Goal: Task Accomplishment & Management: Manage account settings

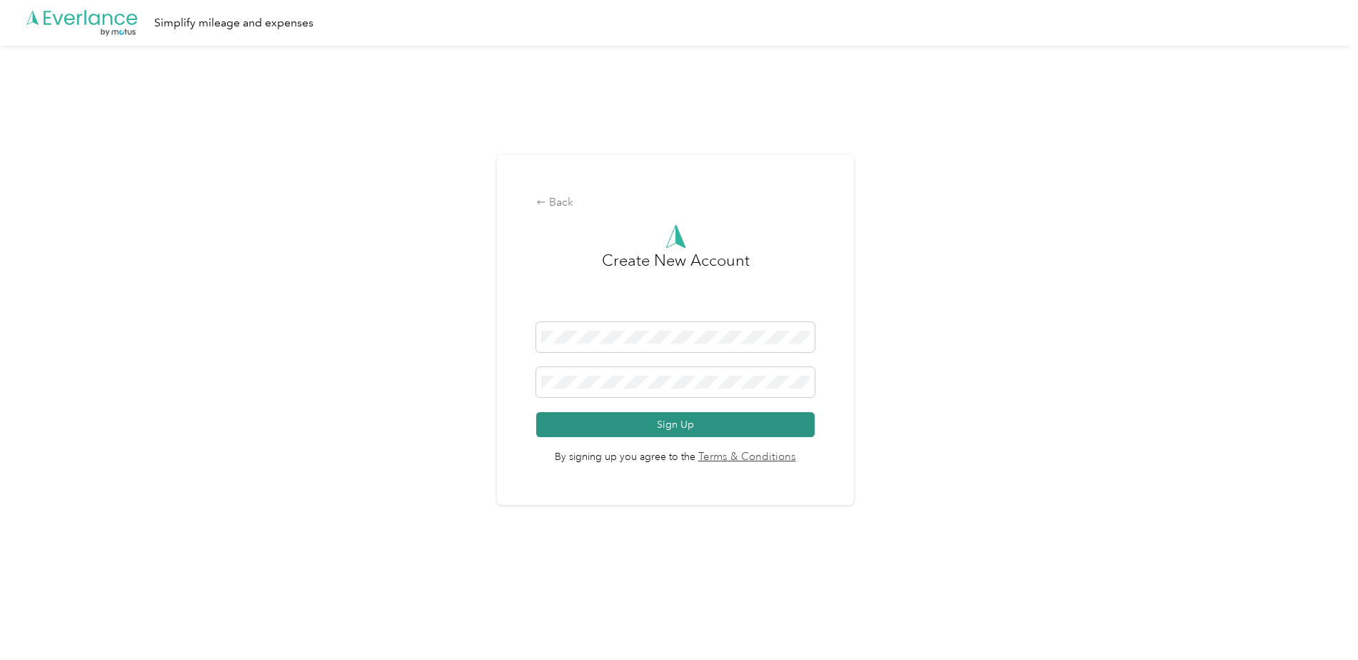
click at [687, 423] on button "Sign Up" at bounding box center [675, 424] width 278 height 25
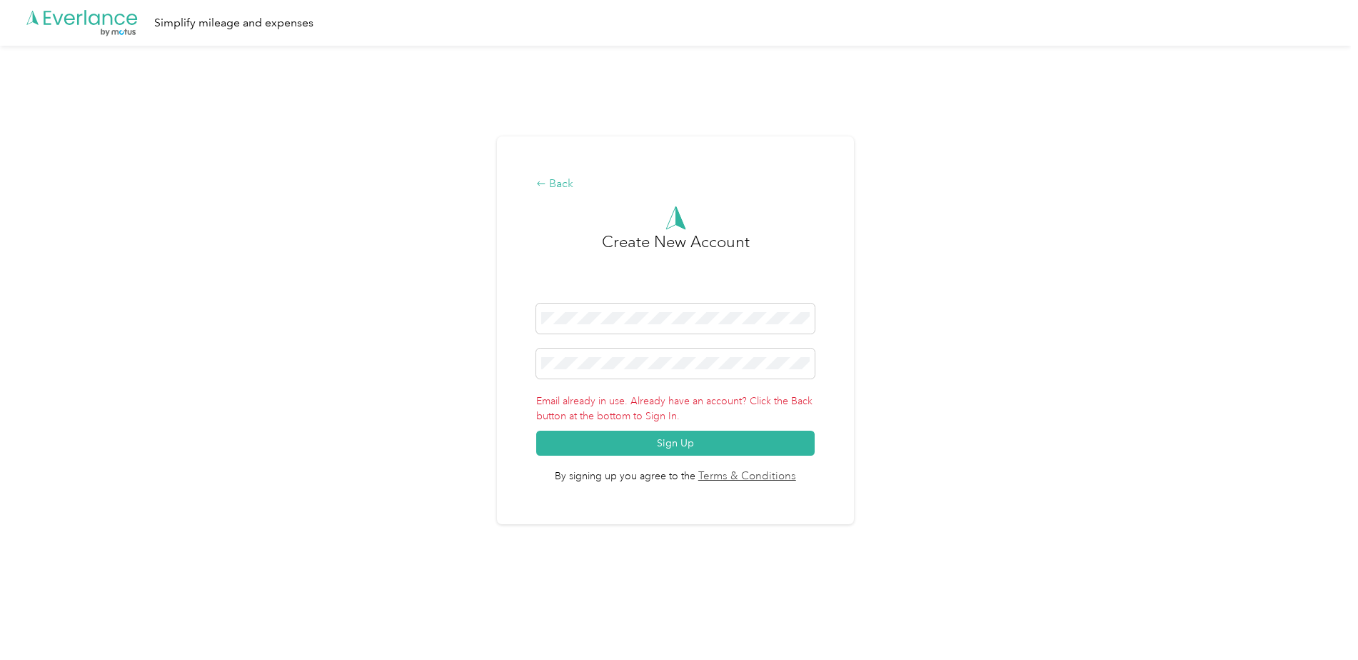
click at [546, 184] on icon at bounding box center [541, 183] width 10 height 10
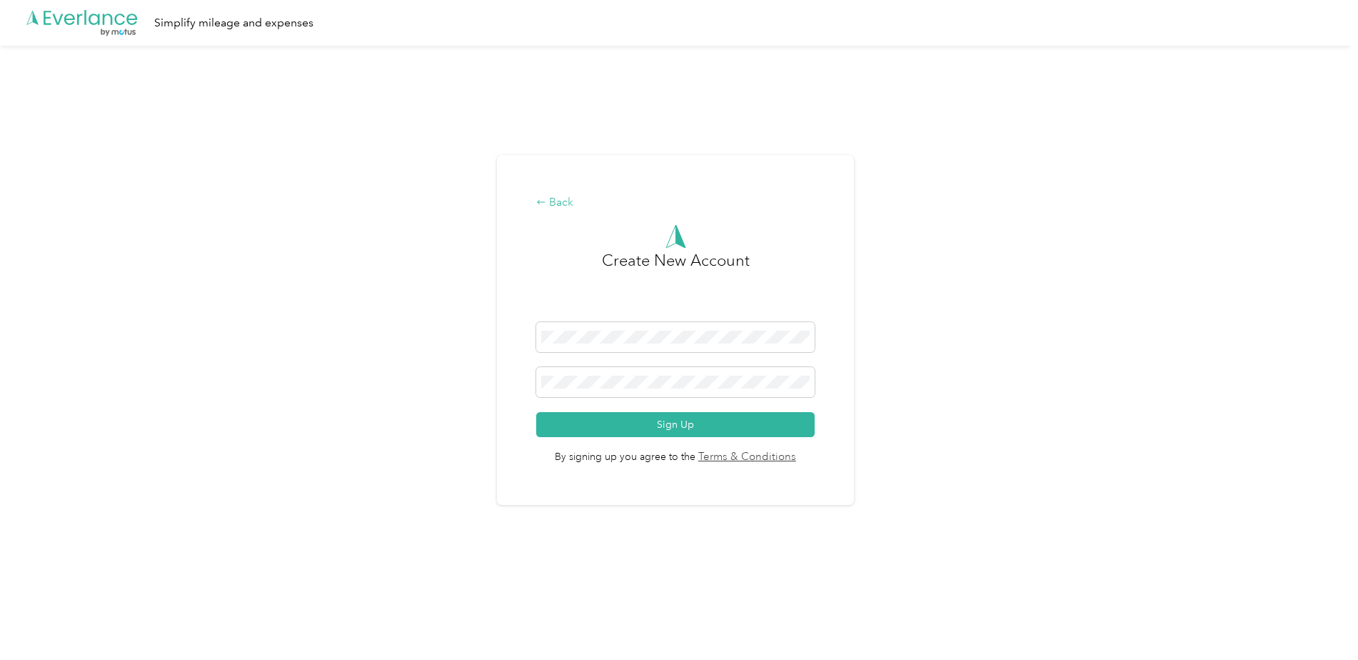
click at [565, 203] on div "Back" at bounding box center [675, 202] width 278 height 17
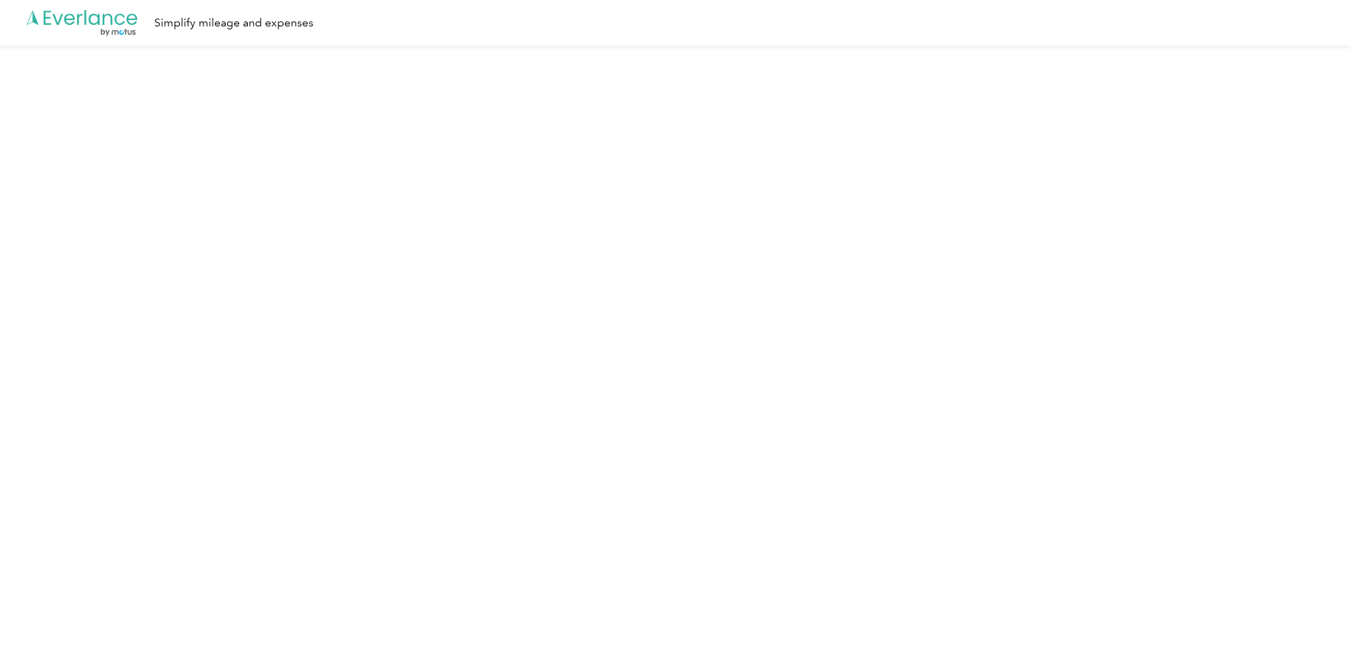
click at [271, 26] on div "Simplify mileage and expenses" at bounding box center [233, 23] width 159 height 18
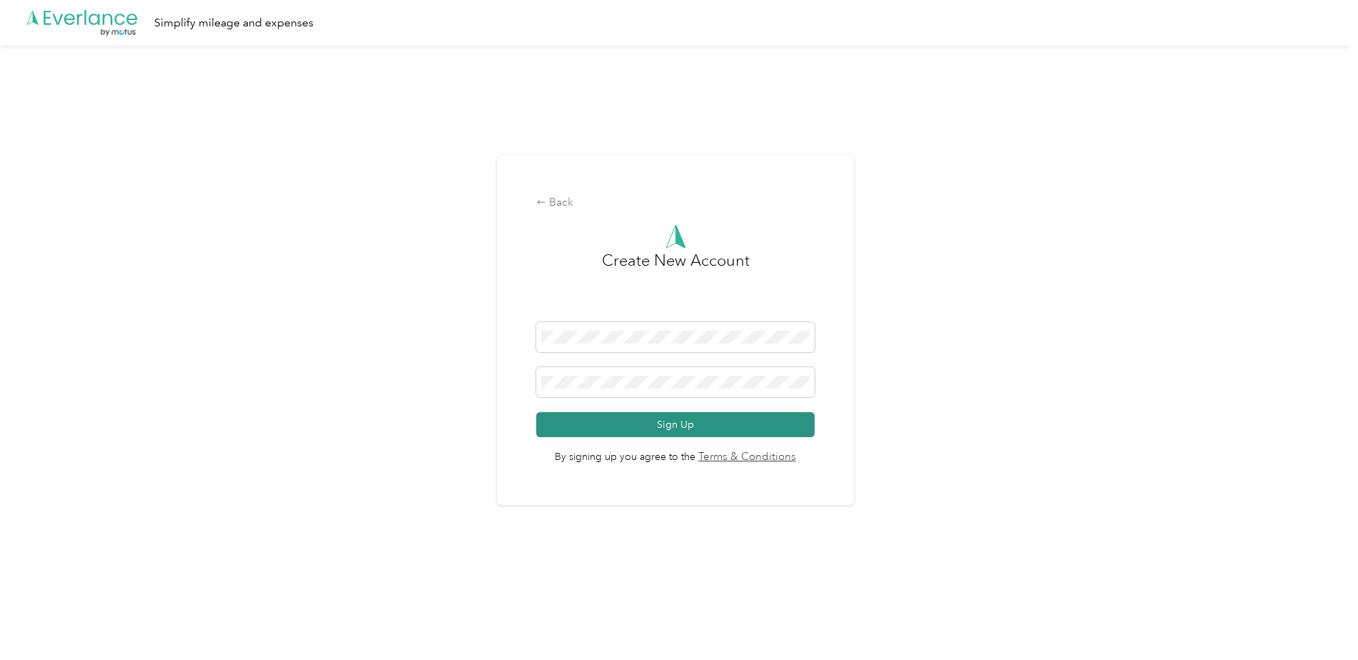
click at [727, 425] on button "Sign Up" at bounding box center [675, 424] width 278 height 25
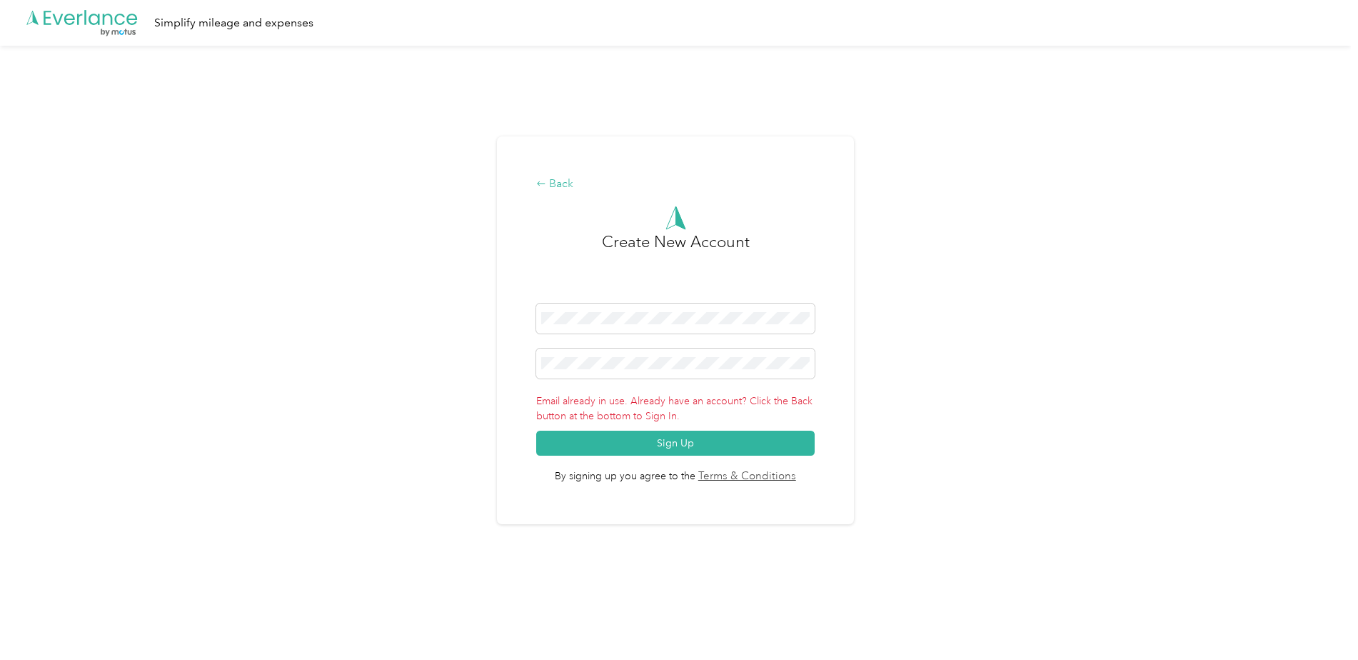
click at [568, 178] on div "Back" at bounding box center [675, 184] width 278 height 17
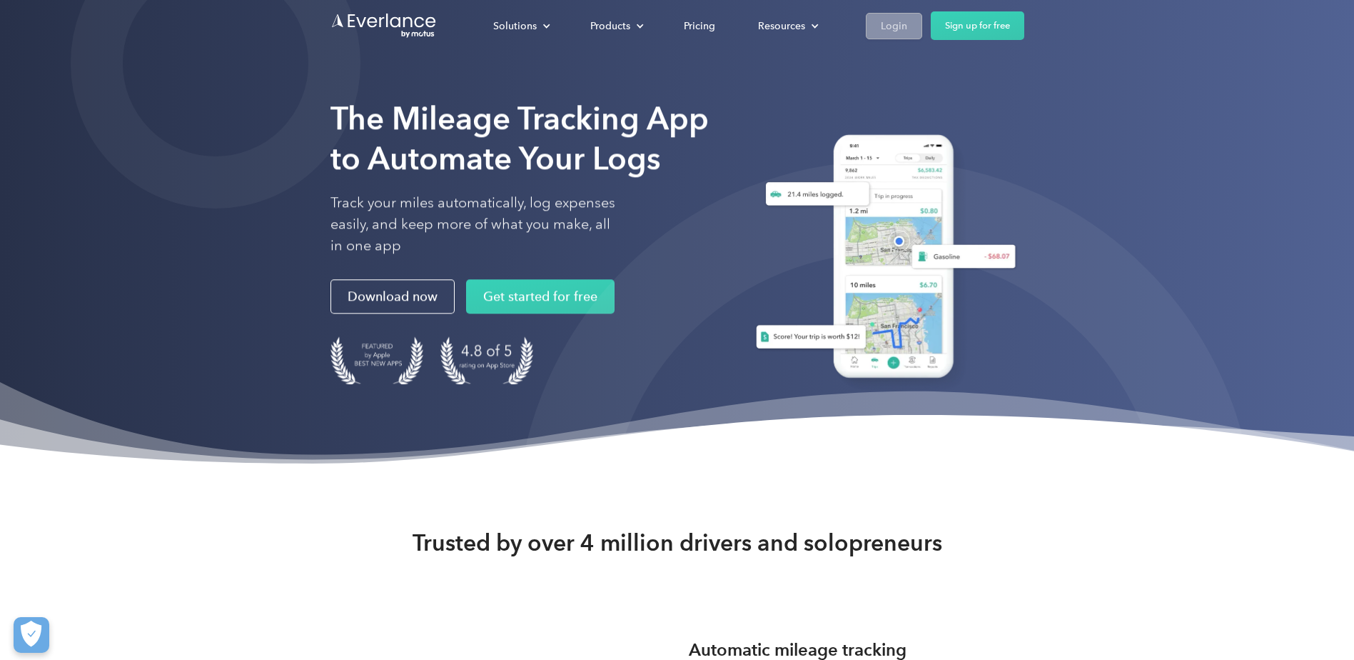
click at [892, 27] on div "Login" at bounding box center [894, 26] width 26 height 18
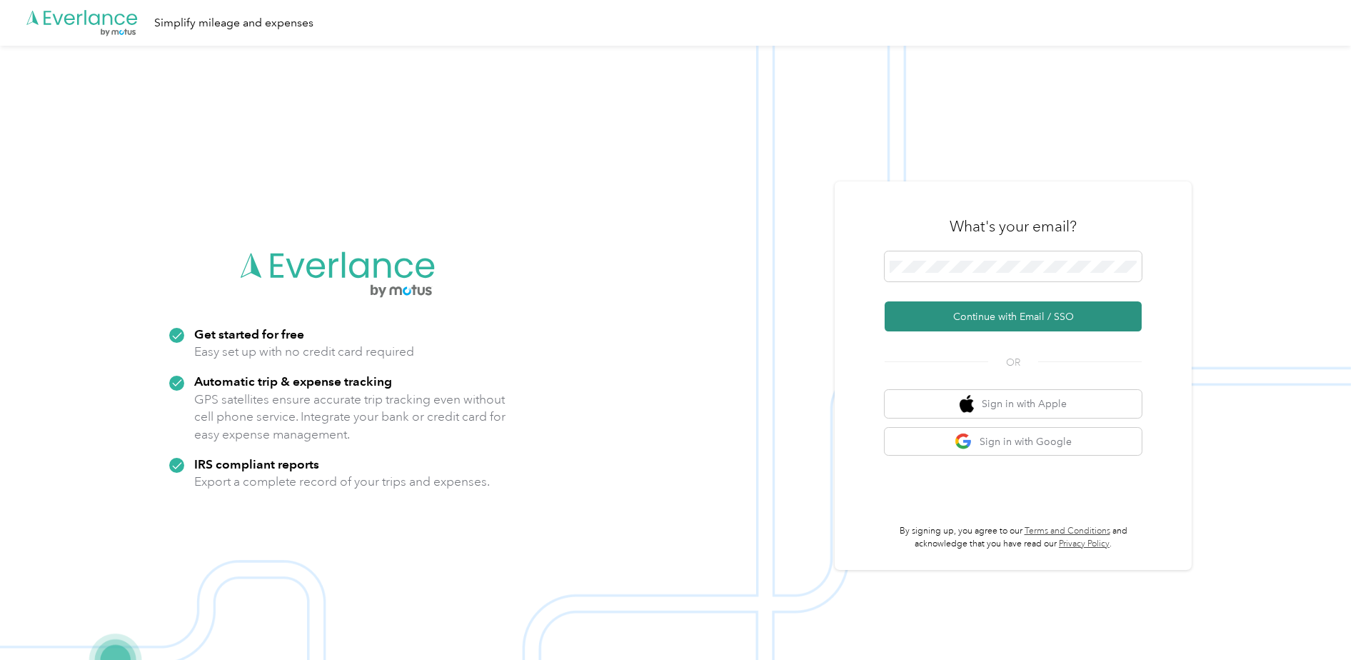
click at [1080, 310] on button "Continue with Email / SSO" at bounding box center [1012, 316] width 257 height 30
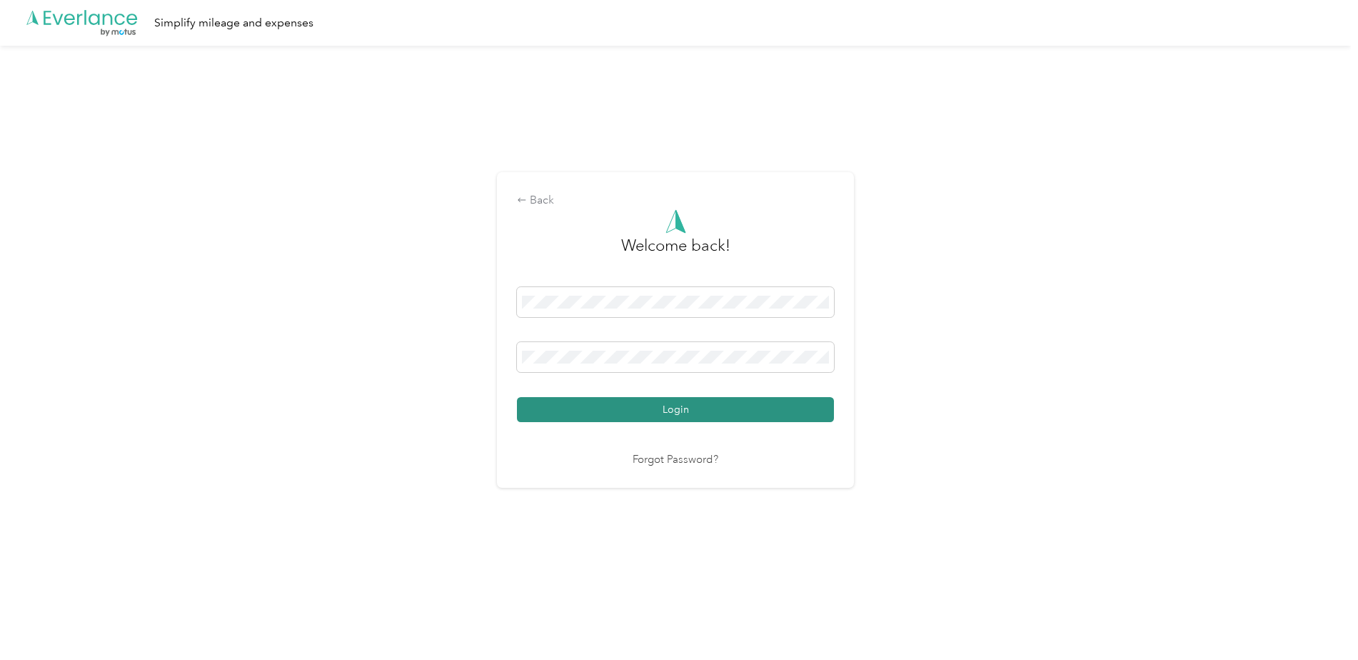
click at [752, 400] on button "Login" at bounding box center [675, 409] width 317 height 25
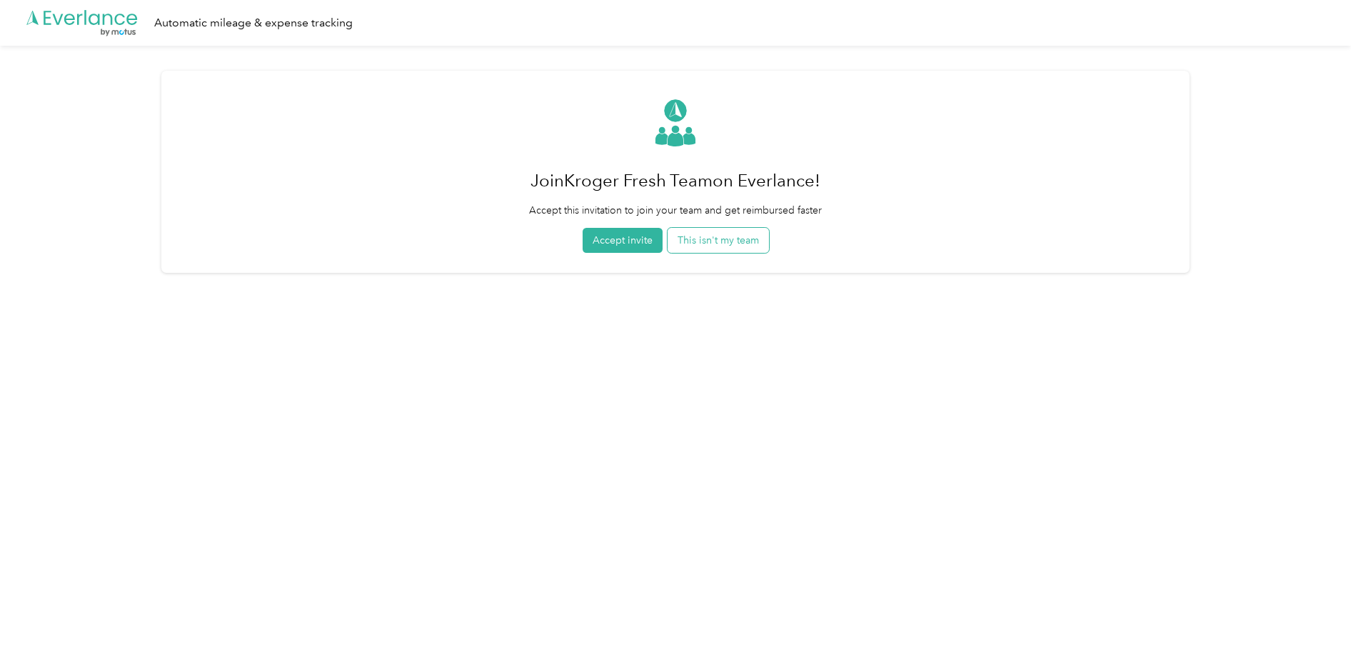
click at [739, 242] on button "This isn't my team" at bounding box center [717, 240] width 101 height 25
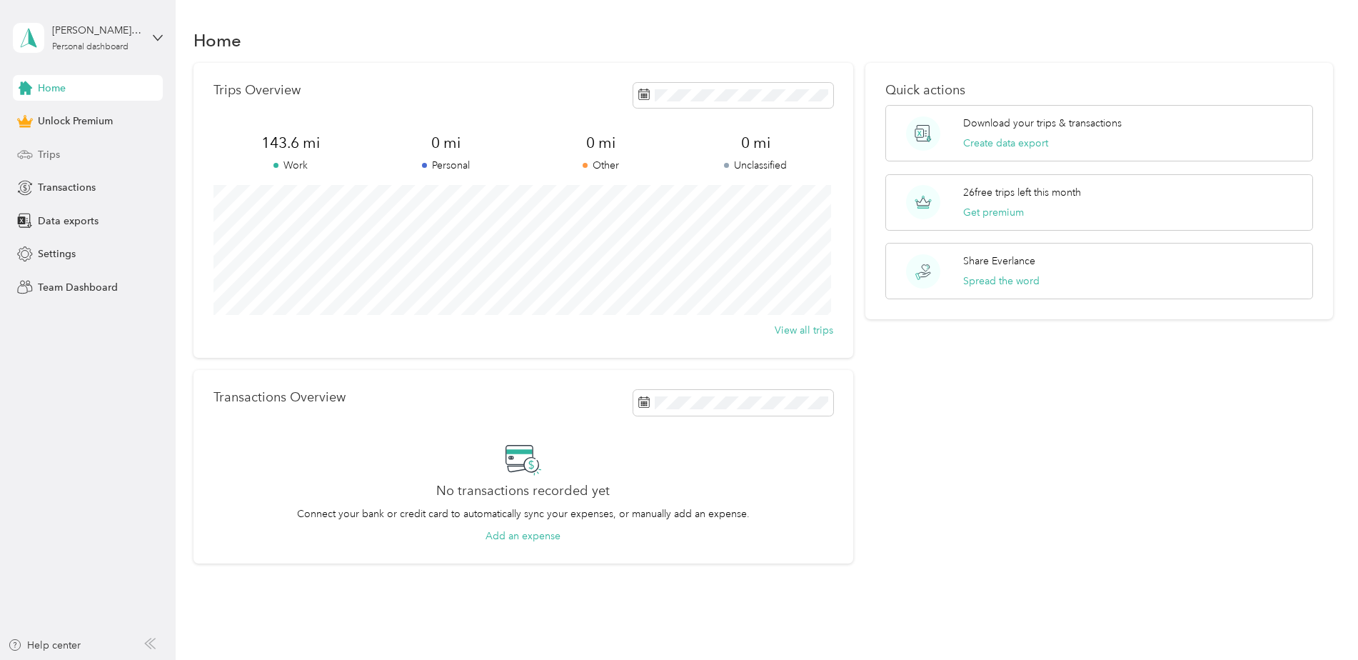
click at [51, 151] on span "Trips" at bounding box center [49, 154] width 22 height 15
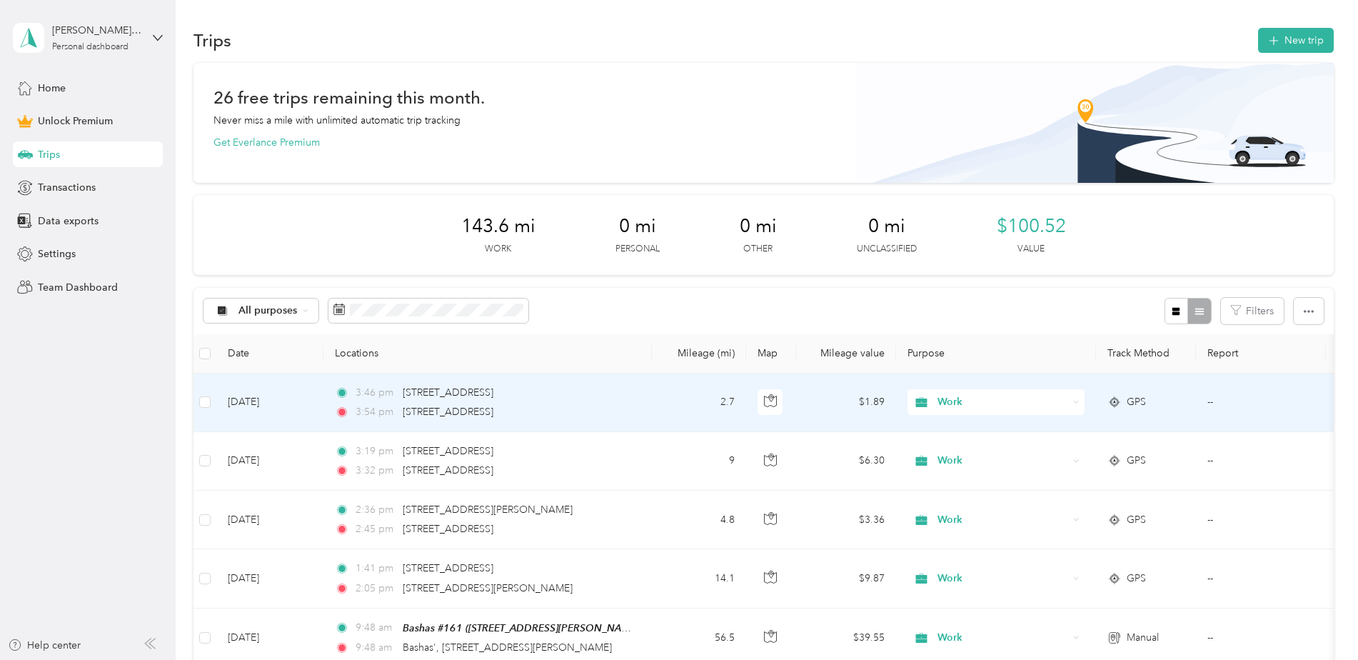
click at [1218, 405] on td "--" at bounding box center [1261, 402] width 130 height 59
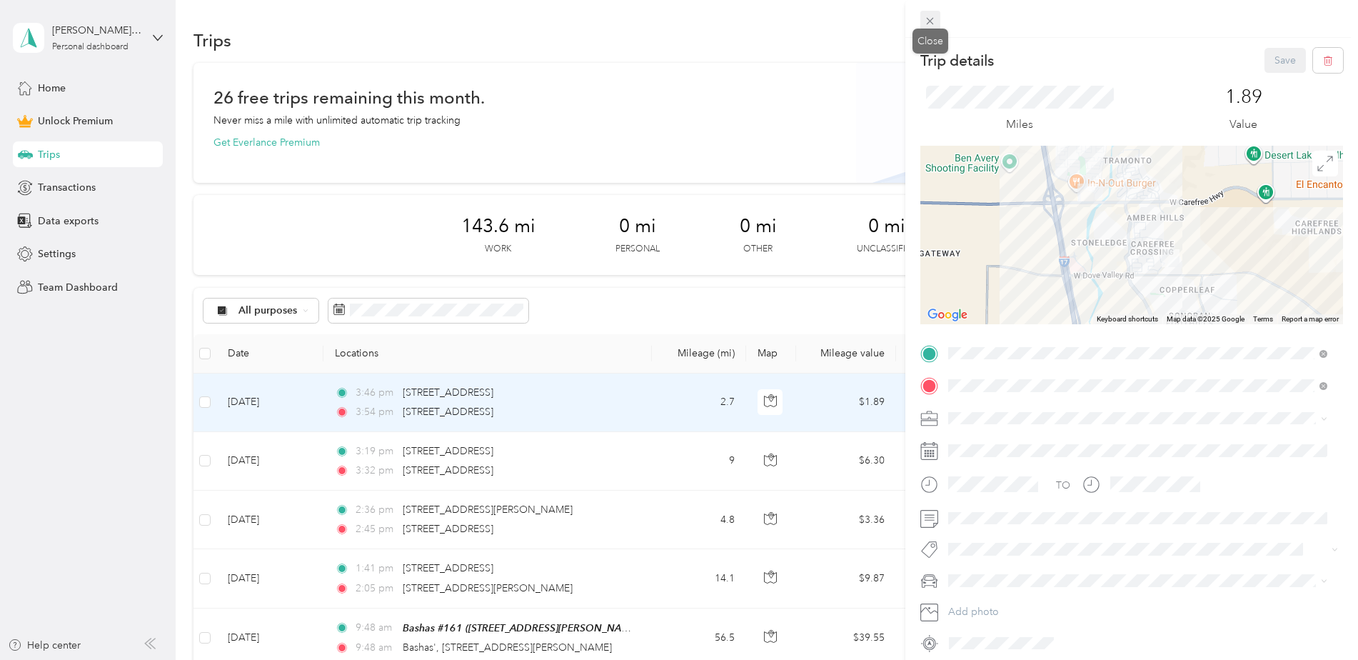
click at [932, 20] on icon at bounding box center [930, 21] width 7 height 7
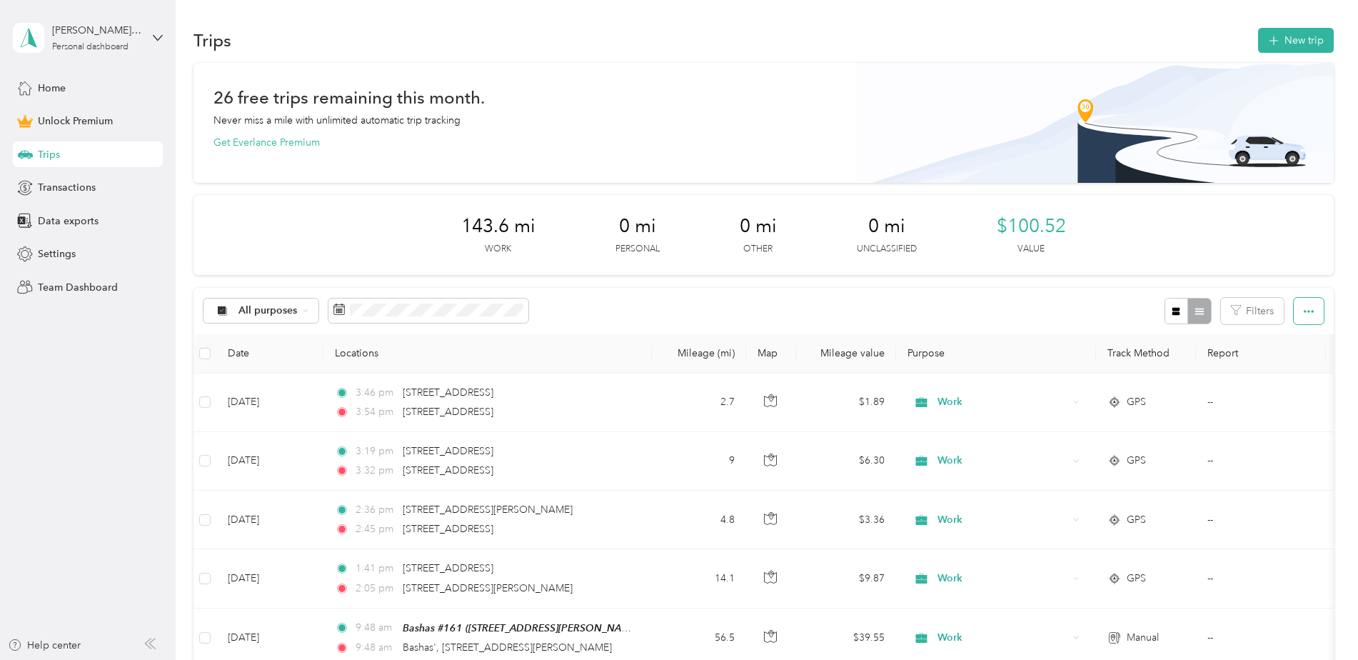
click at [1315, 314] on button "button" at bounding box center [1308, 311] width 30 height 26
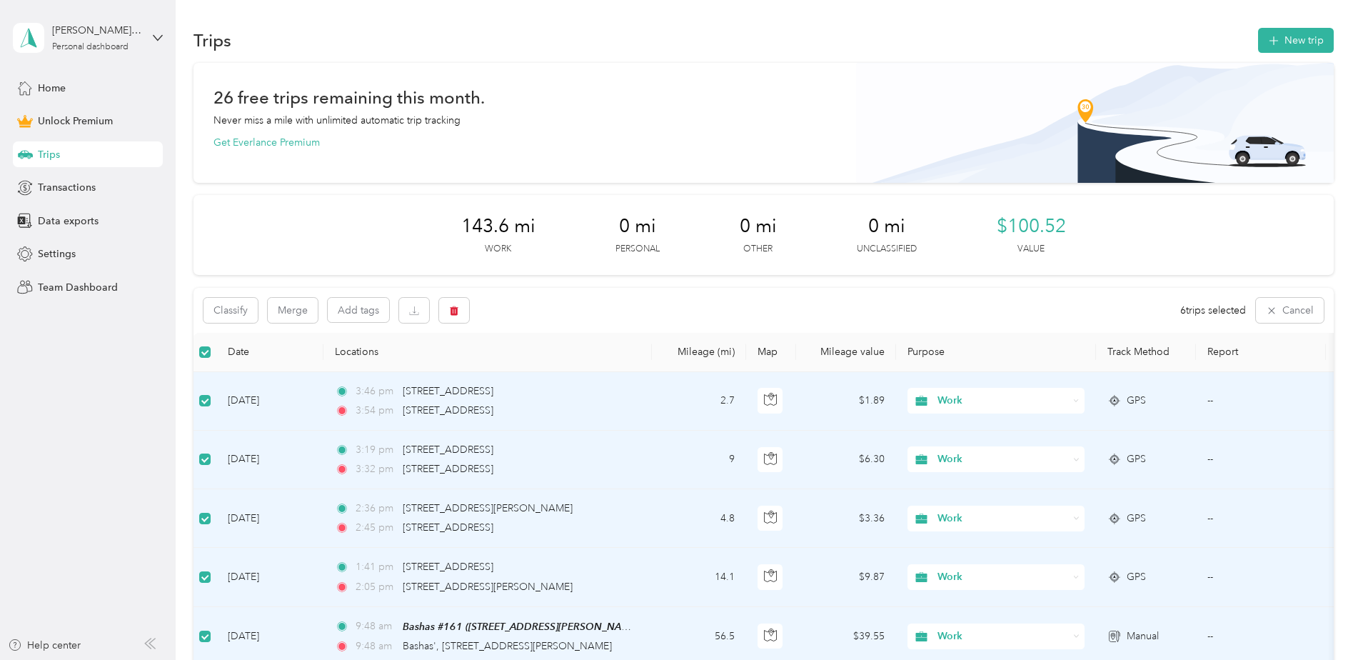
click at [600, 291] on div "Classify Merge Add tags 6 trips selected Cancel" at bounding box center [763, 310] width 1140 height 45
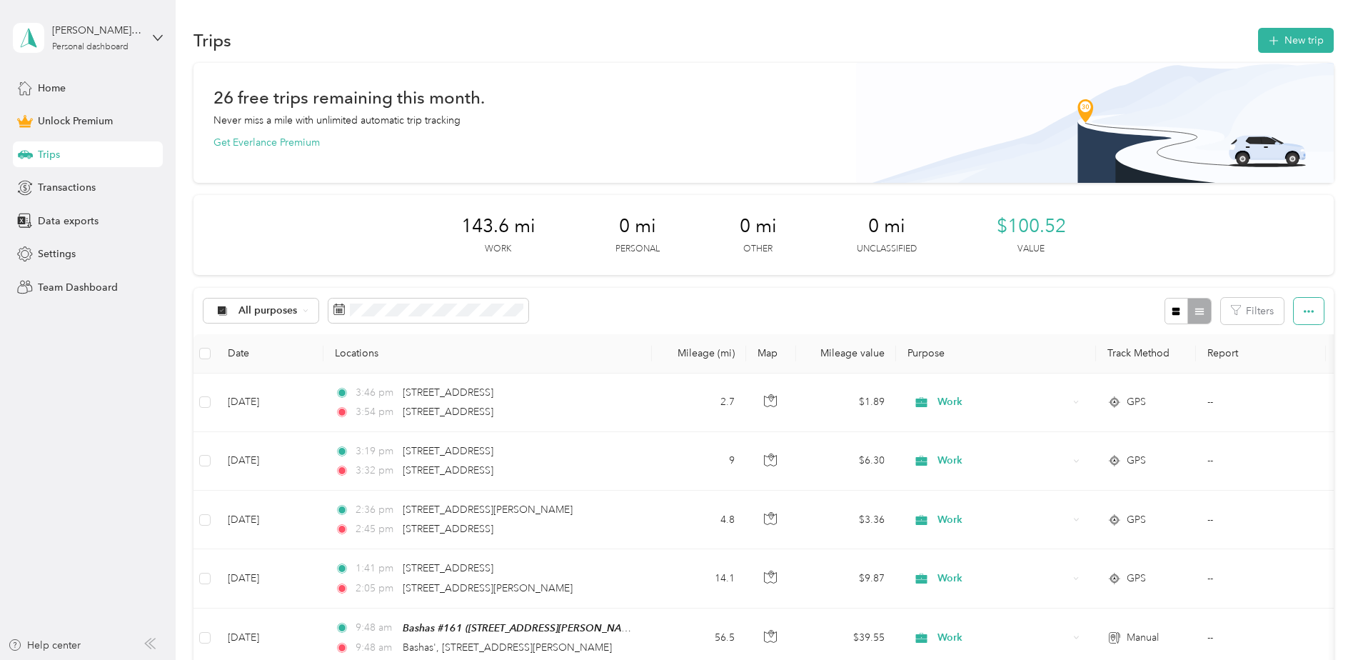
click at [1296, 304] on button "button" at bounding box center [1308, 311] width 30 height 26
click at [1297, 340] on span "Select all" at bounding box center [1288, 338] width 39 height 12
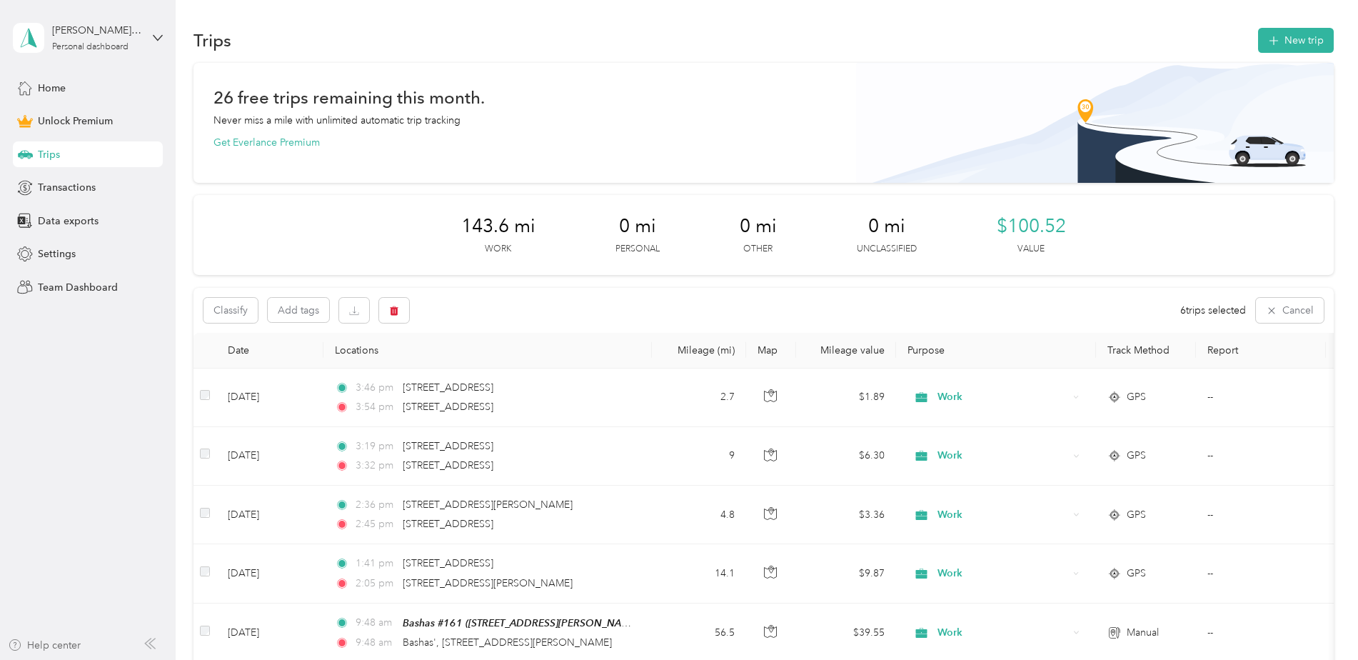
click at [69, 642] on div "Help center" at bounding box center [44, 644] width 73 height 15
click at [1235, 350] on th "Report" at bounding box center [1261, 351] width 130 height 36
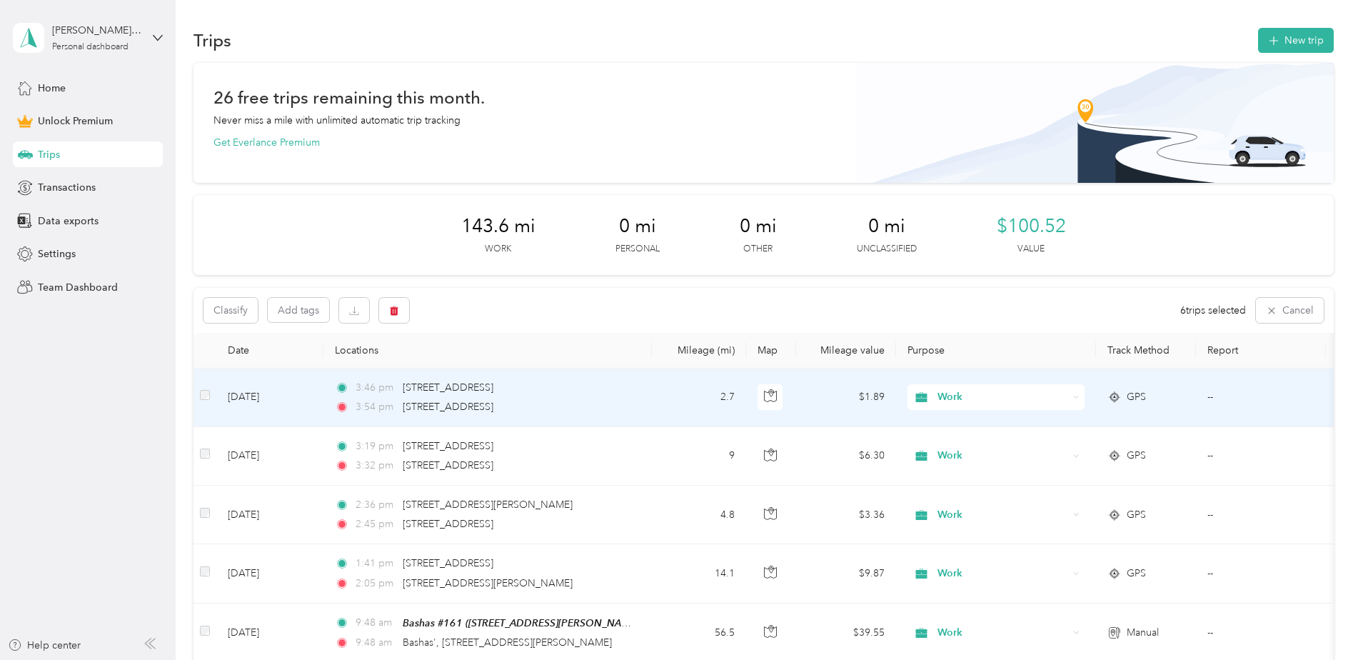
click at [1215, 395] on td "--" at bounding box center [1261, 397] width 130 height 59
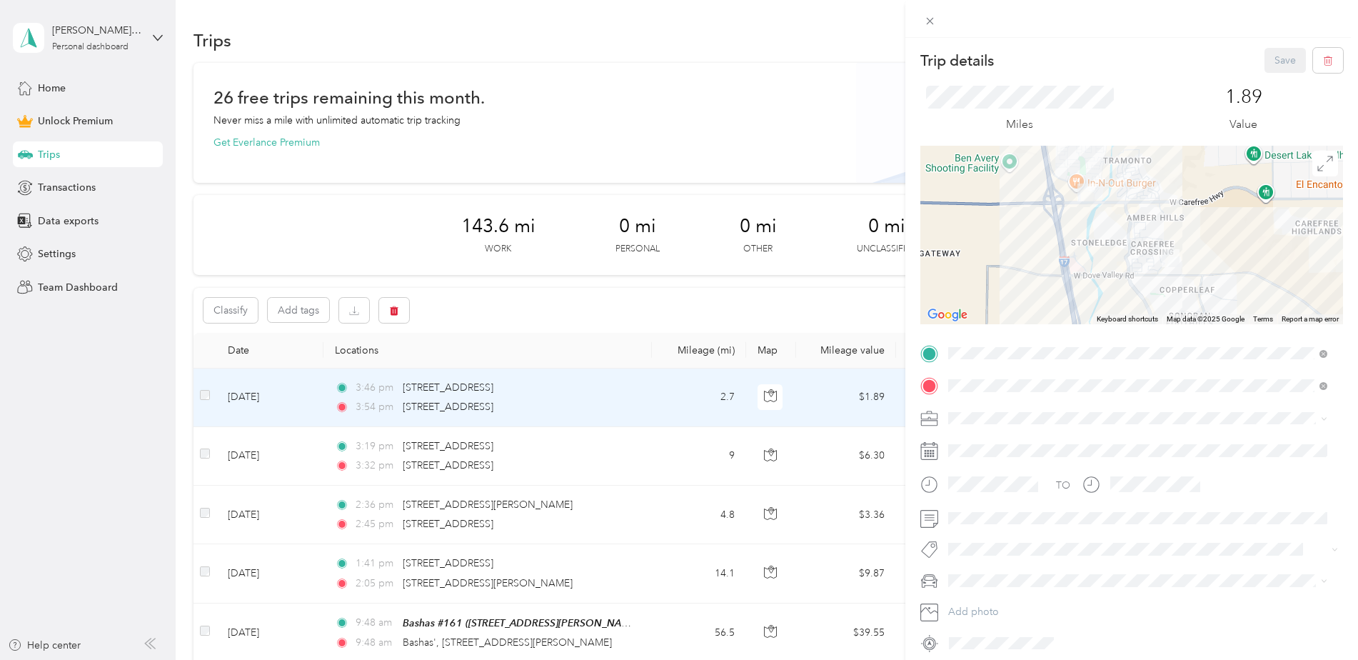
click at [665, 311] on div "Trip details Save This trip cannot be edited because it is either under review,…" at bounding box center [679, 330] width 1358 height 660
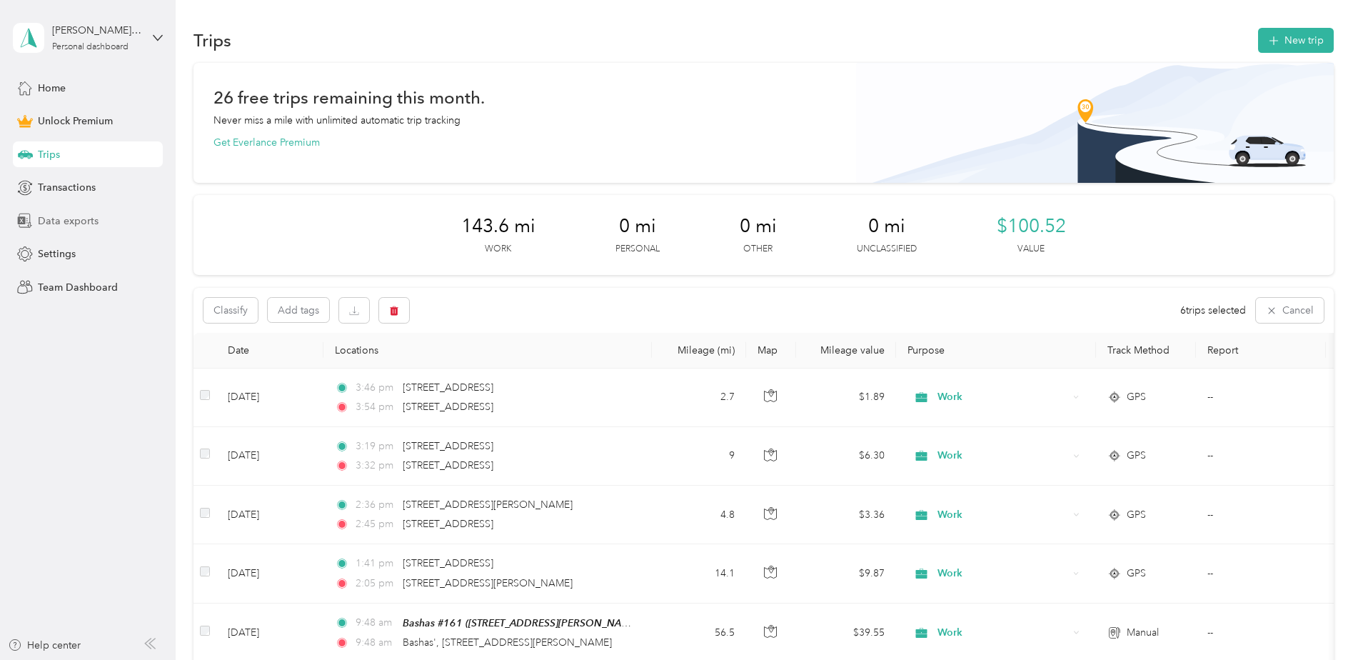
click at [56, 218] on span "Data exports" at bounding box center [68, 220] width 61 height 15
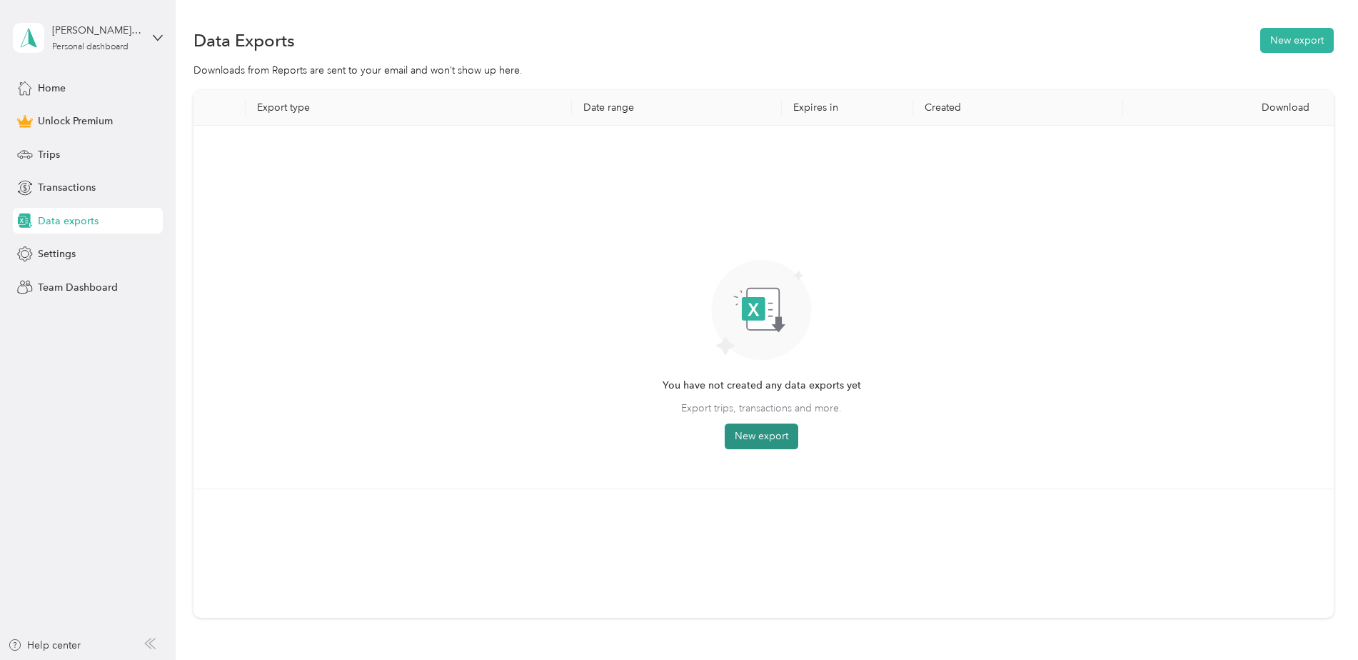
click at [748, 440] on button "New export" at bounding box center [762, 436] width 74 height 26
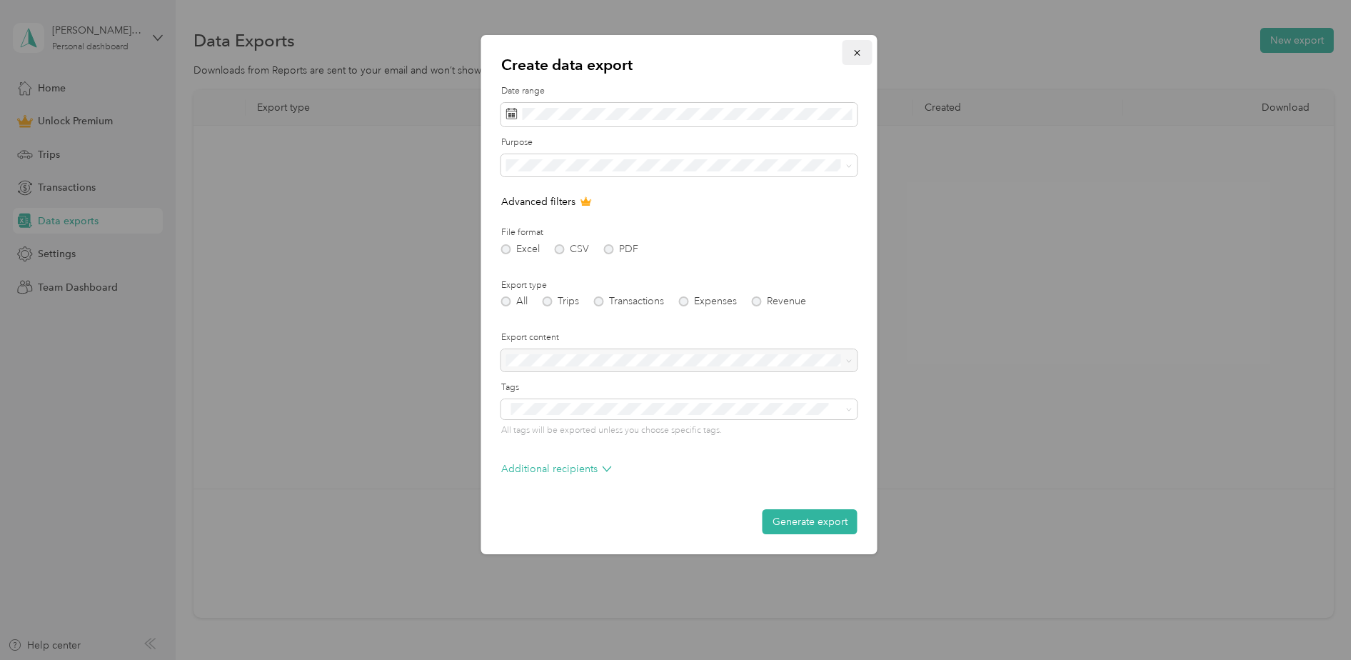
click at [859, 54] on icon "button" at bounding box center [857, 53] width 6 height 6
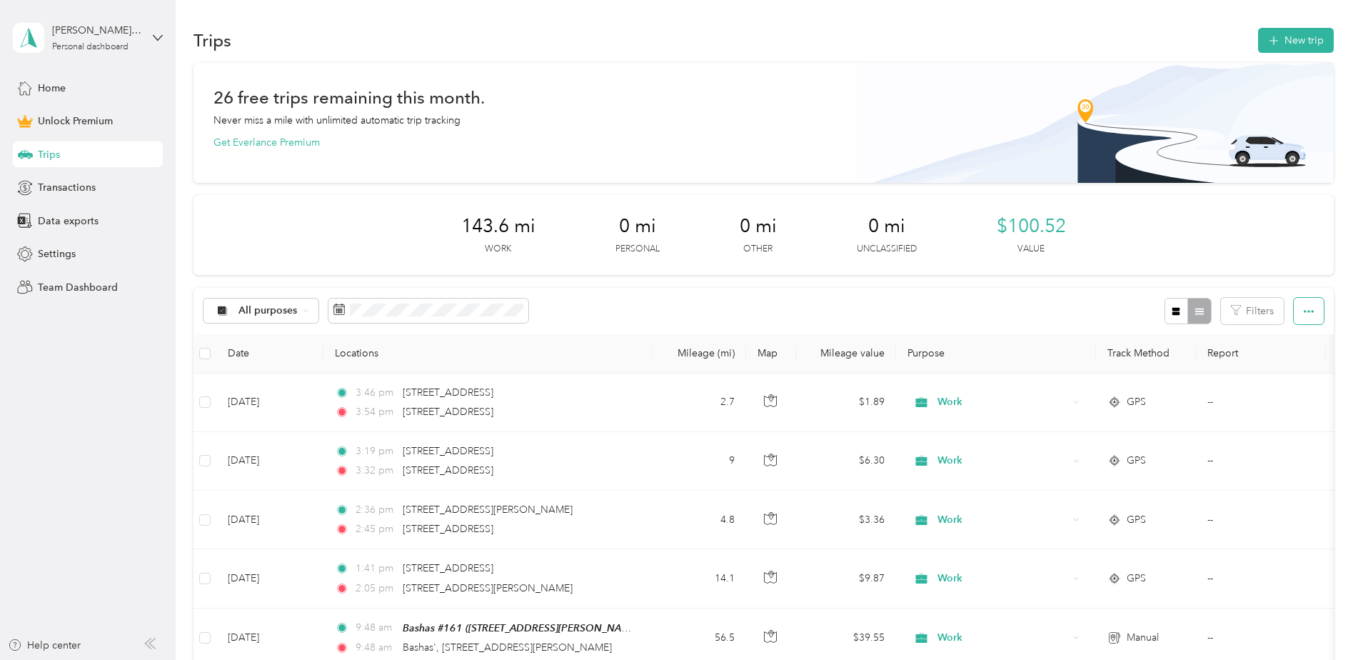
click at [1306, 310] on icon "button" at bounding box center [1308, 311] width 10 height 10
click at [1286, 360] on span "Export" at bounding box center [1284, 363] width 30 height 12
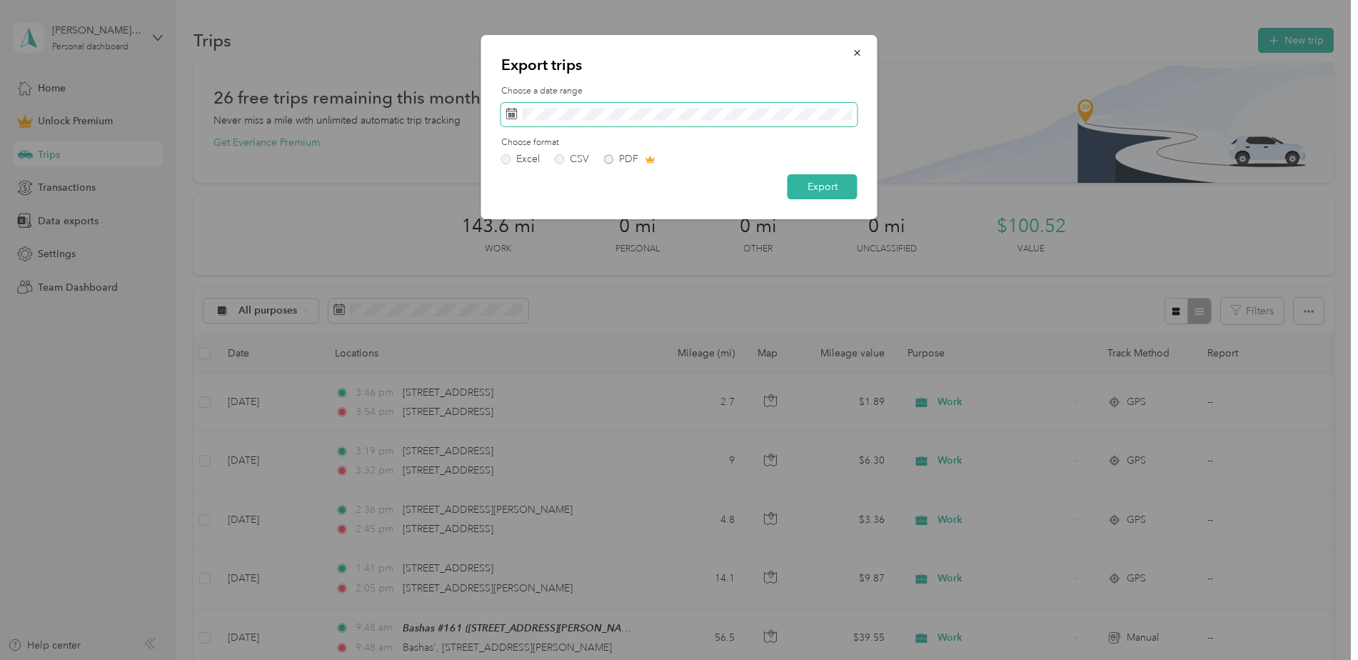
click at [512, 115] on rect at bounding box center [512, 114] width 1 height 1
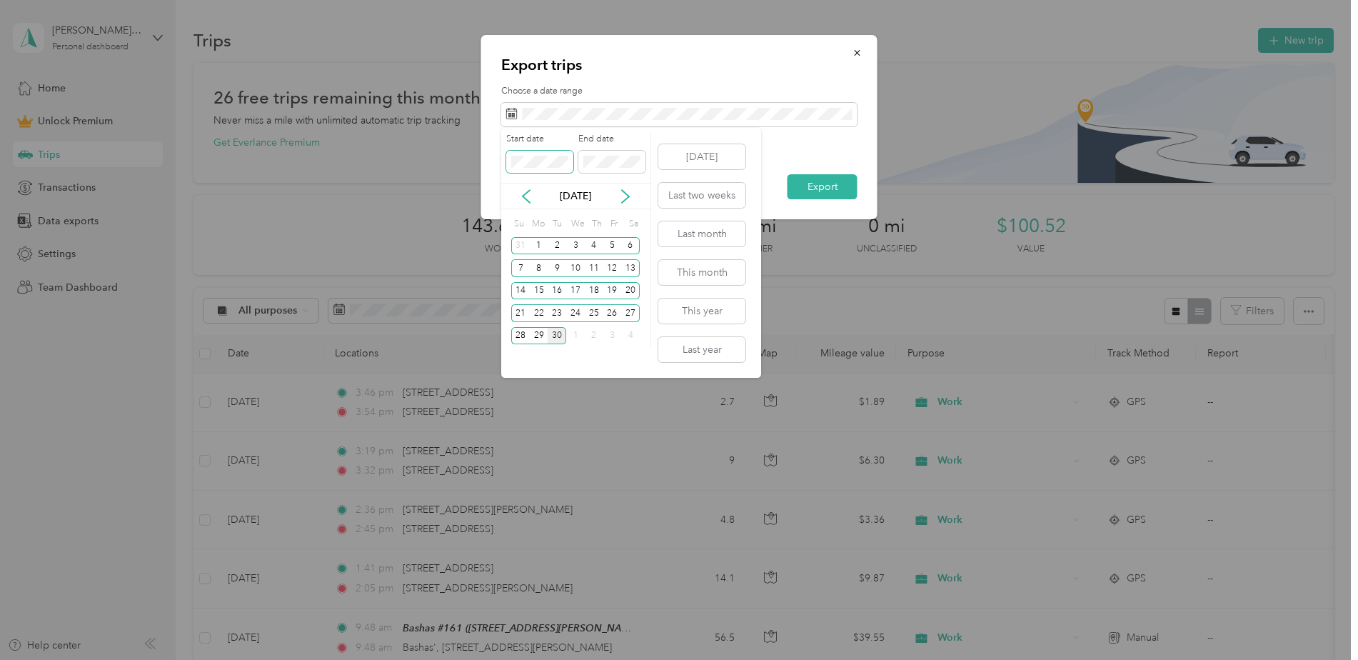
click at [474, 659] on div "Export trips Choose a date range Choose format Excel CSV PDF Export Start date …" at bounding box center [675, 660] width 1351 height 0
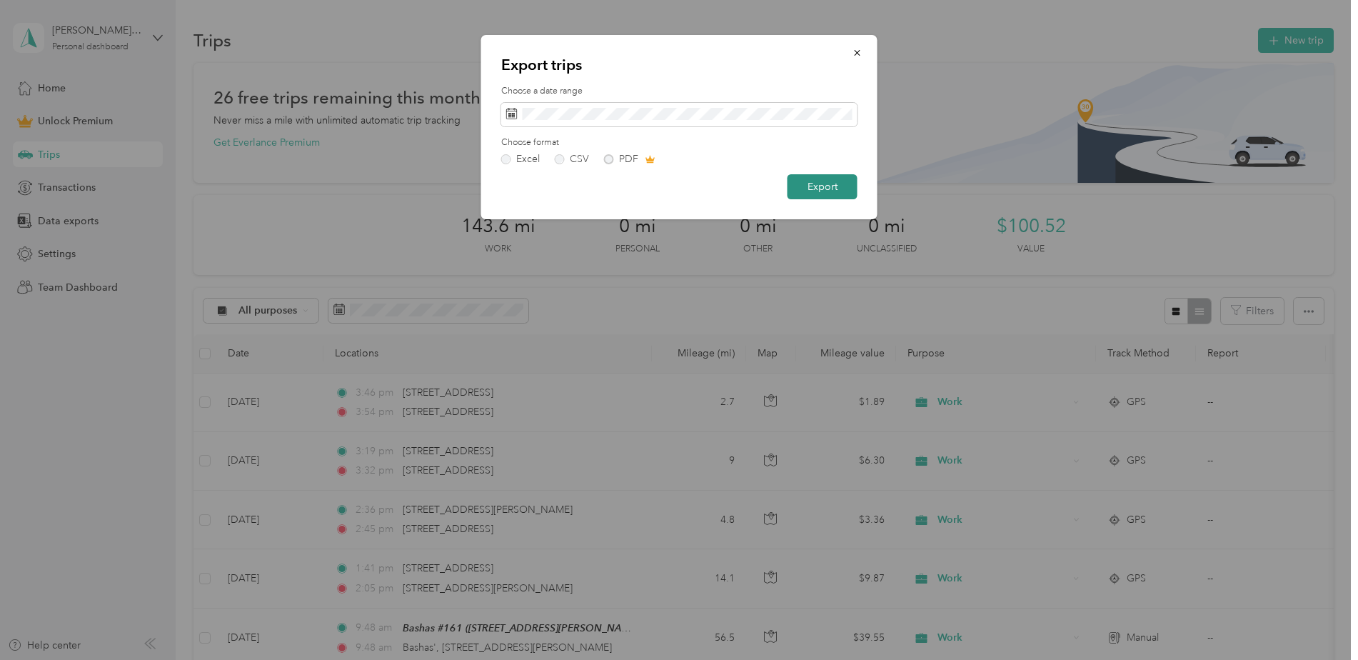
click at [803, 180] on button "Export" at bounding box center [822, 186] width 70 height 25
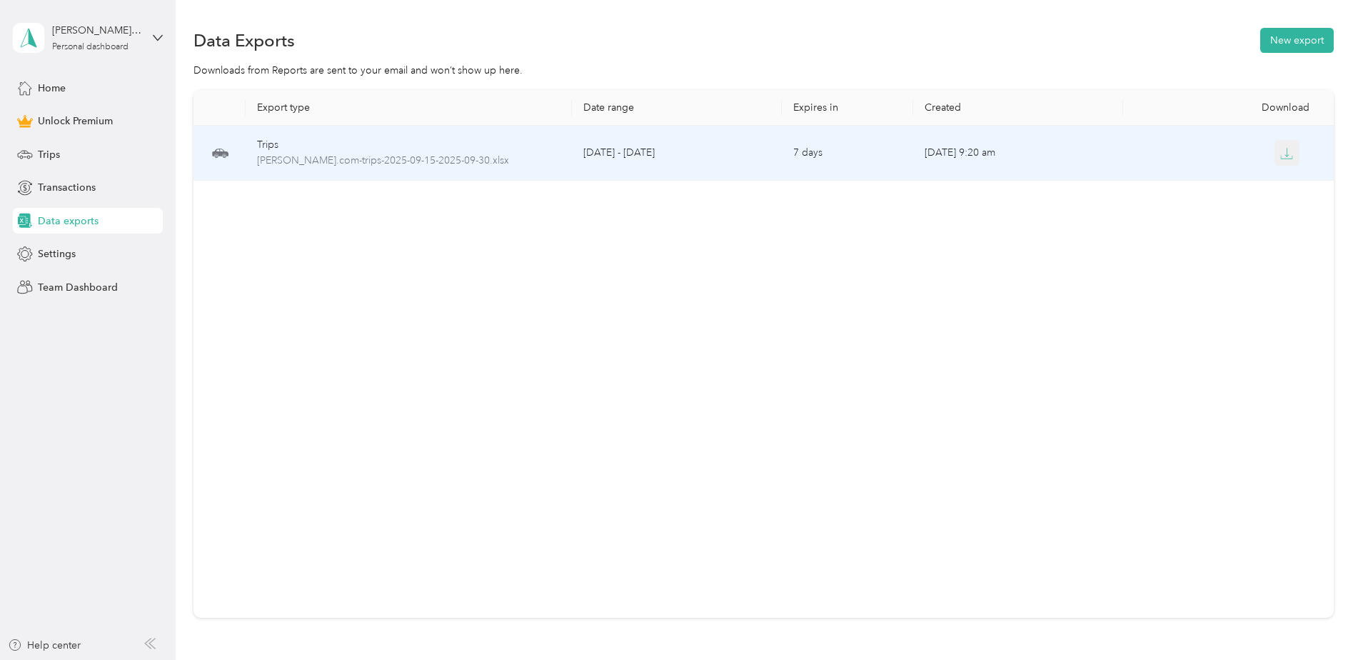
click at [1286, 153] on icon "button" at bounding box center [1286, 153] width 13 height 13
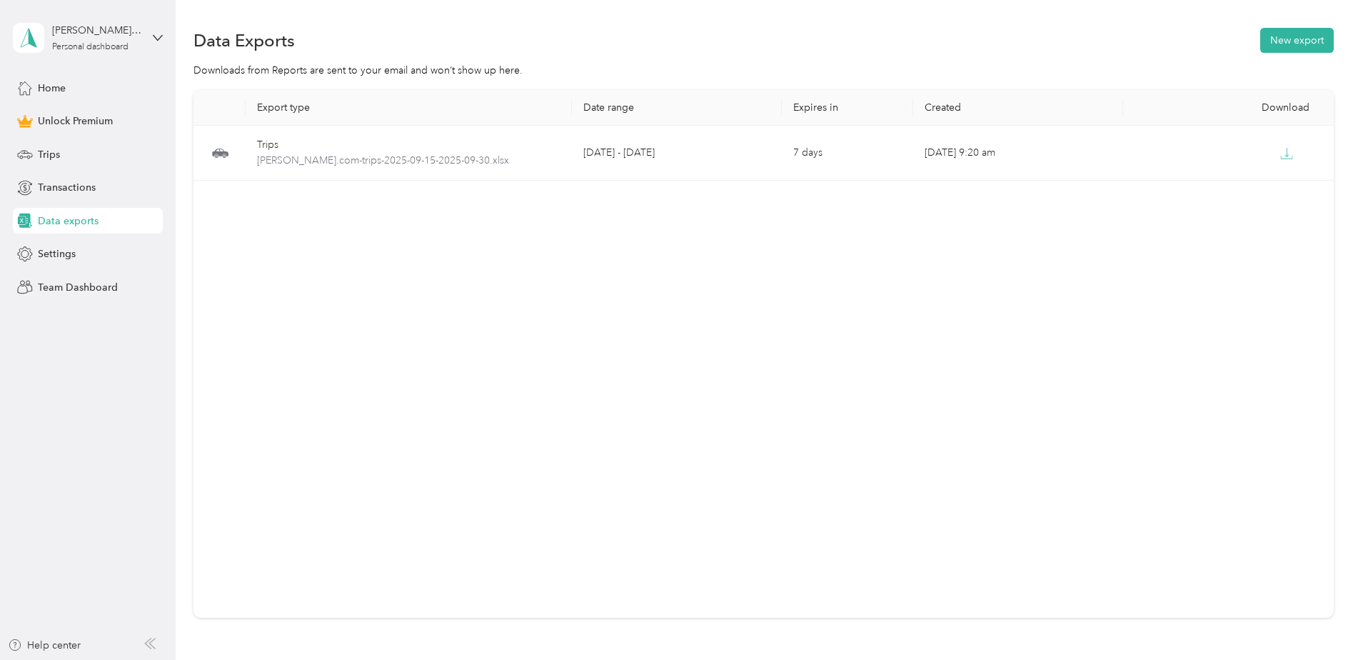
drag, startPoint x: 1191, startPoint y: 106, endPoint x: 1041, endPoint y: 295, distance: 240.8
click at [1026, 313] on div "Export type Date range Expires in Created Download Trips [PERSON_NAME].com-trip…" at bounding box center [763, 354] width 1140 height 528
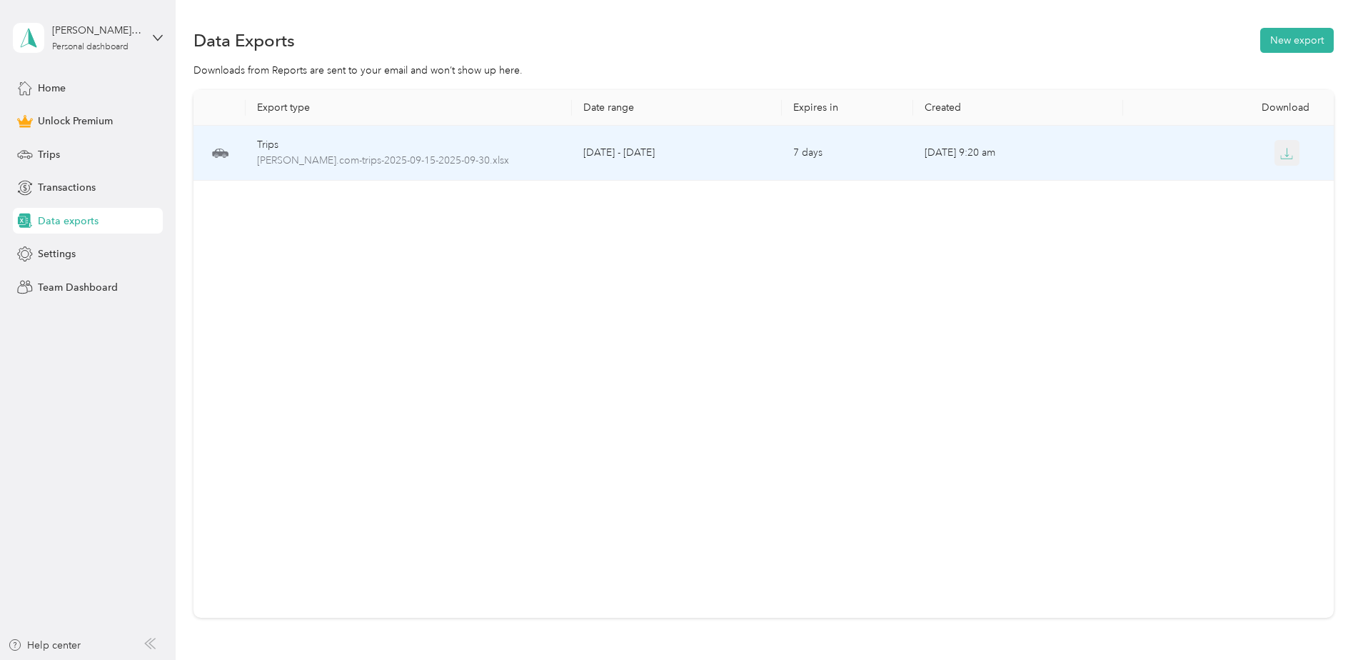
click at [1281, 153] on icon "button" at bounding box center [1286, 153] width 13 height 13
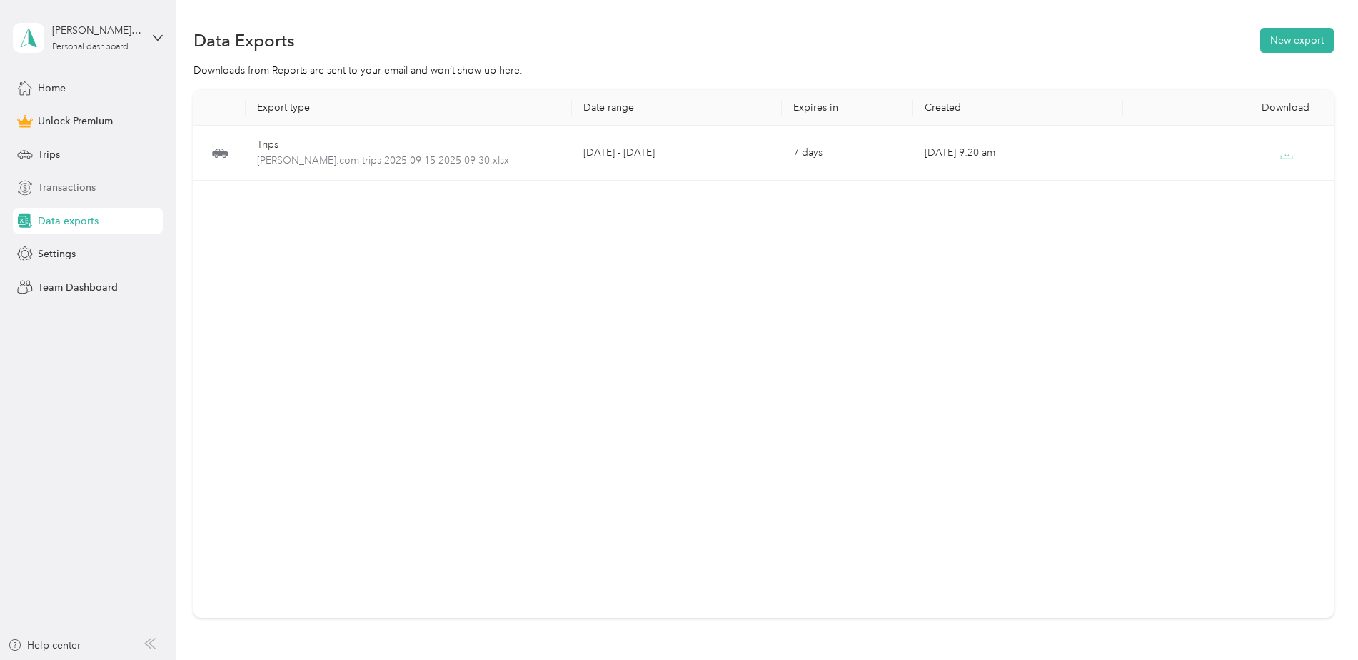
click at [66, 186] on span "Transactions" at bounding box center [67, 187] width 58 height 15
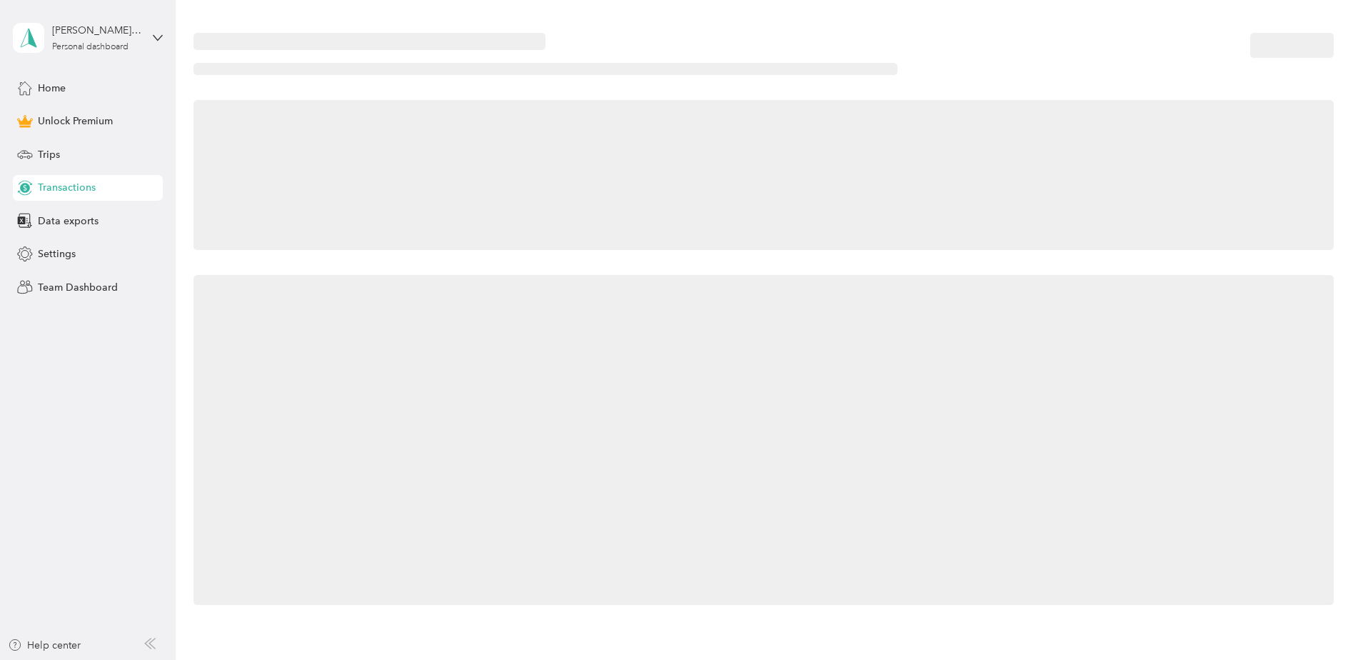
click at [54, 136] on div "Home Unlock Premium Trips Transactions Data exports Settings Team Dashboard" at bounding box center [88, 187] width 150 height 225
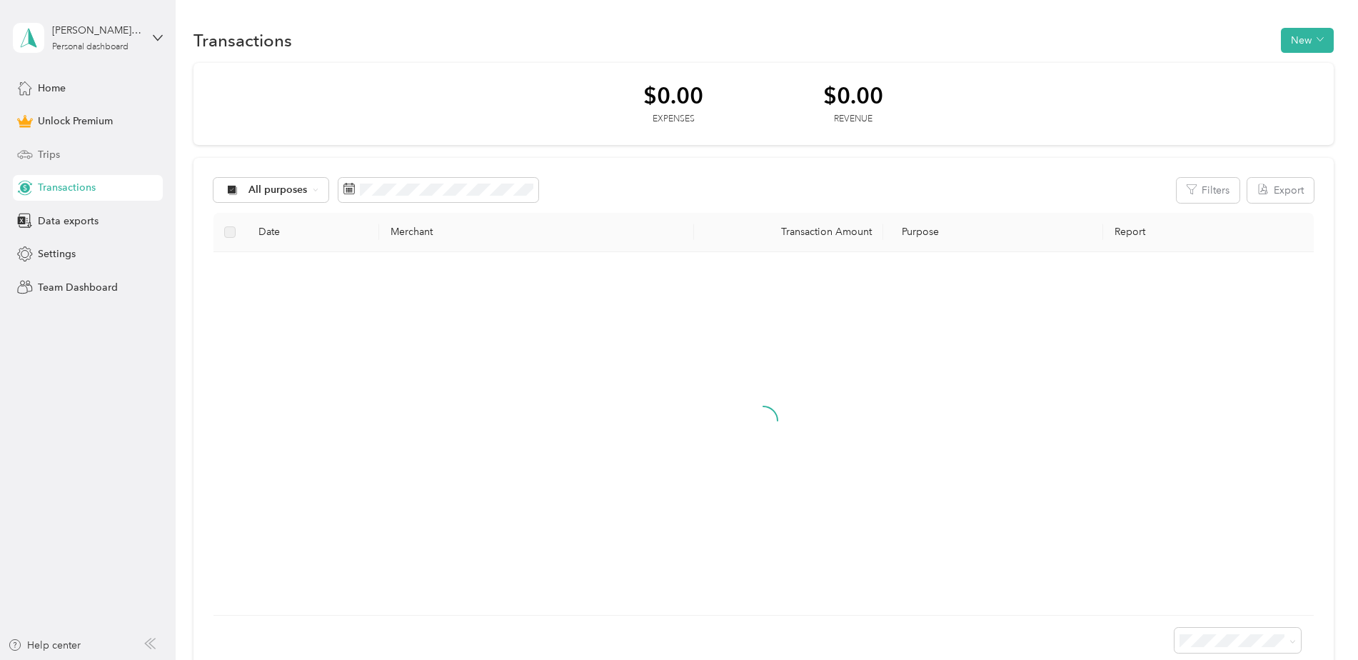
click at [54, 153] on span "Trips" at bounding box center [49, 154] width 22 height 15
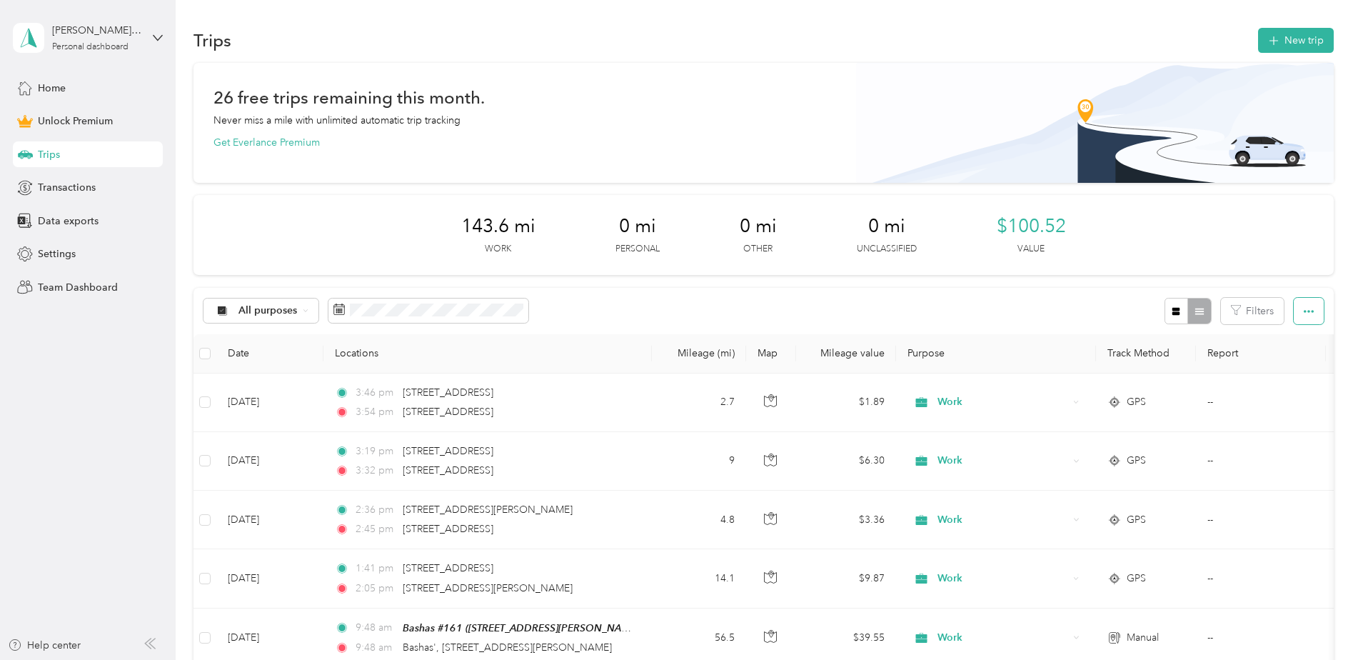
click at [1314, 311] on button "button" at bounding box center [1308, 311] width 30 height 26
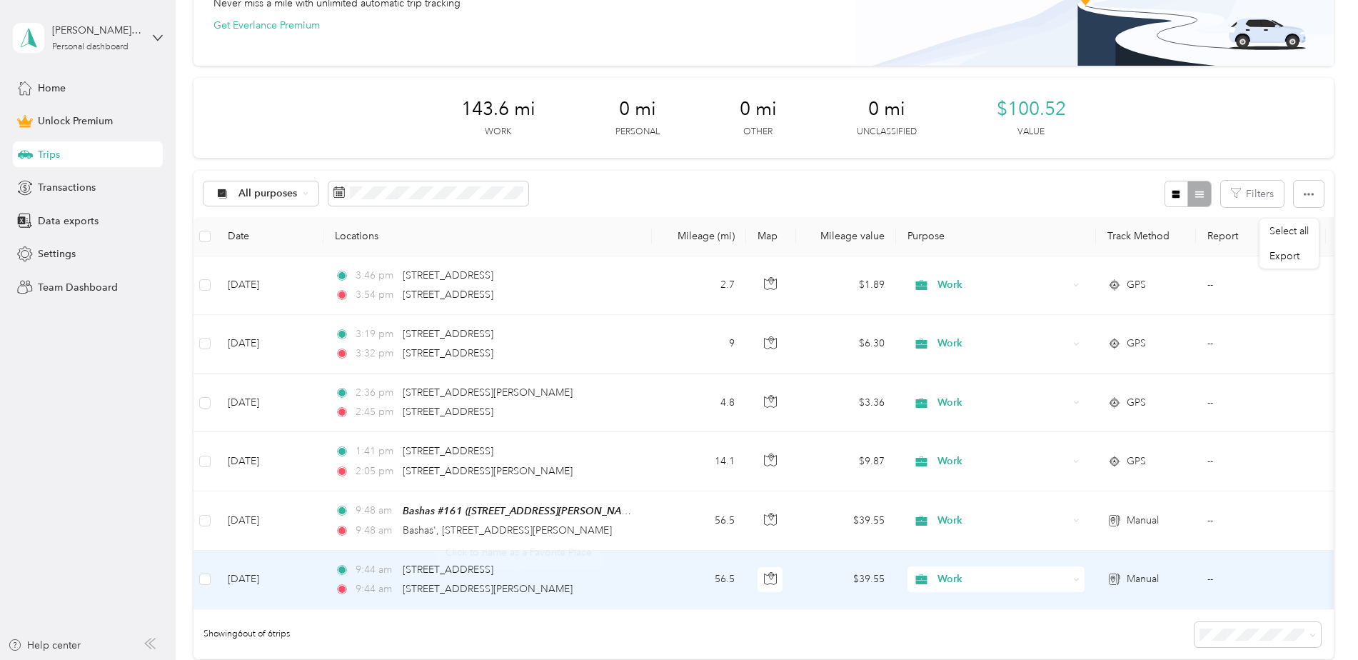
scroll to position [143, 0]
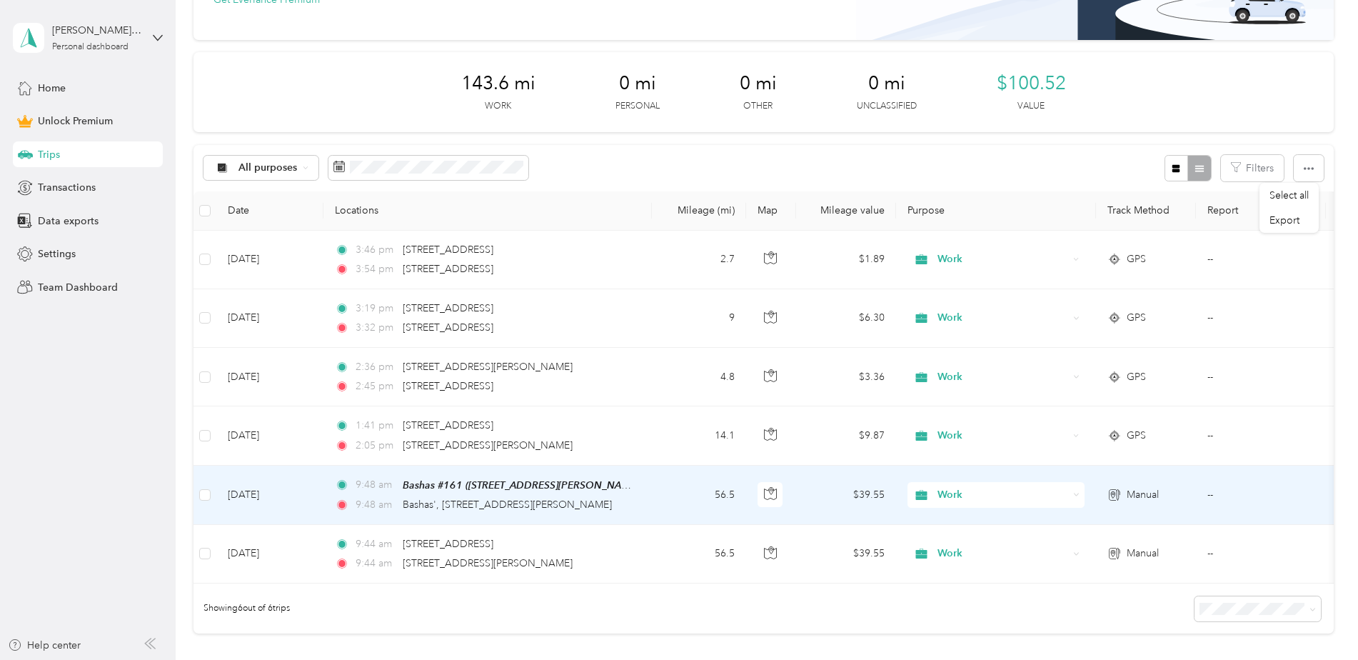
click at [1139, 493] on span "Manual" at bounding box center [1142, 495] width 32 height 16
click at [1139, 659] on div "Select all Export" at bounding box center [675, 660] width 1351 height 0
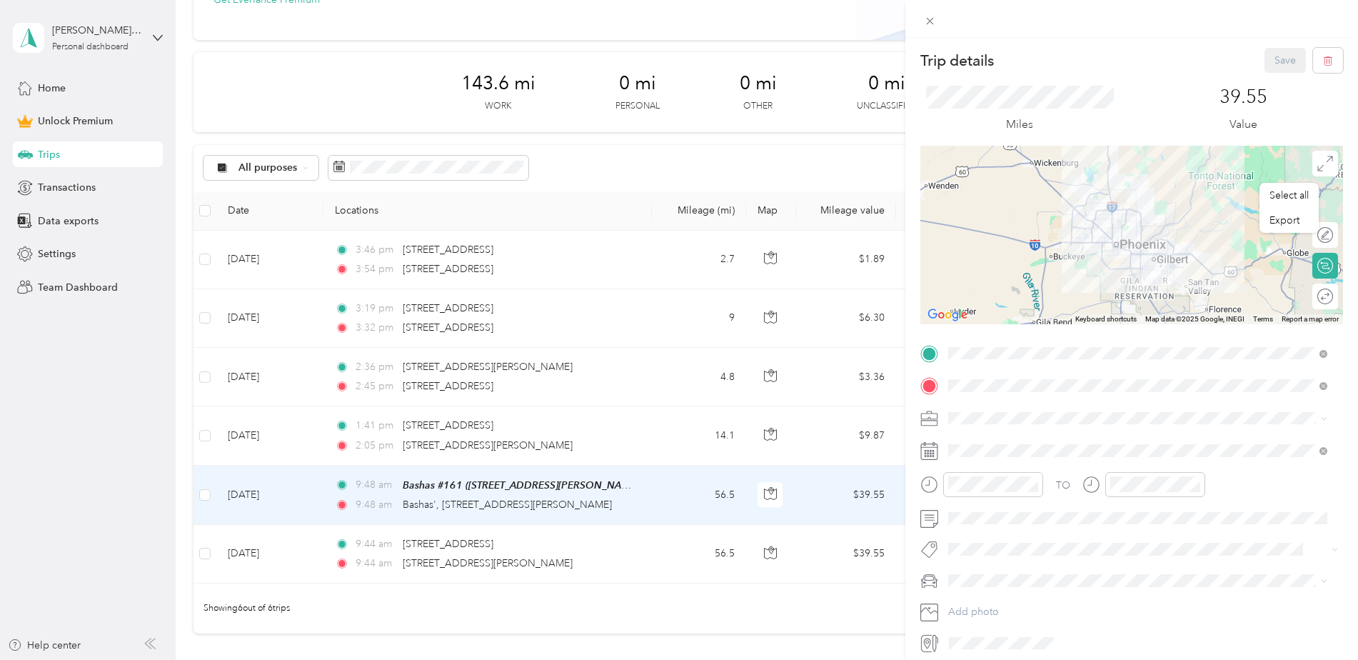
click at [1066, 487] on div "Home" at bounding box center [1020, 486] width 91 height 13
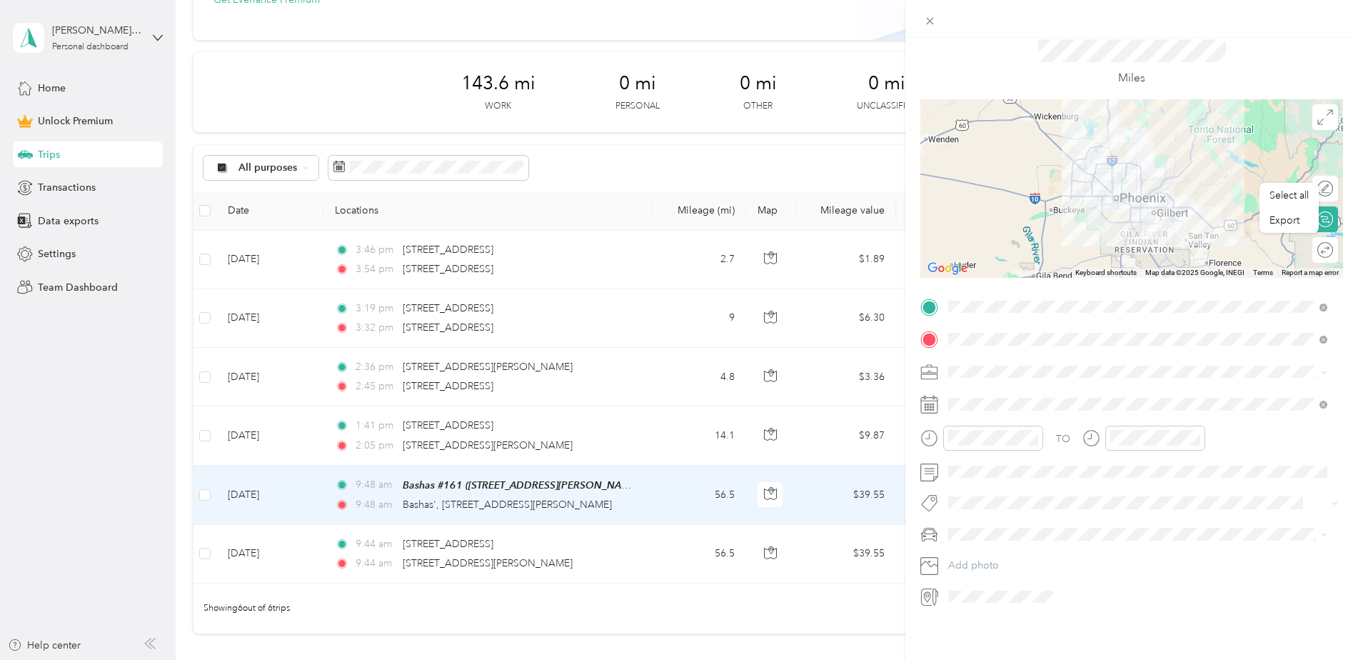
click at [827, 609] on div "Trip details Save This trip cannot be edited because it is either under review,…" at bounding box center [679, 330] width 1358 height 660
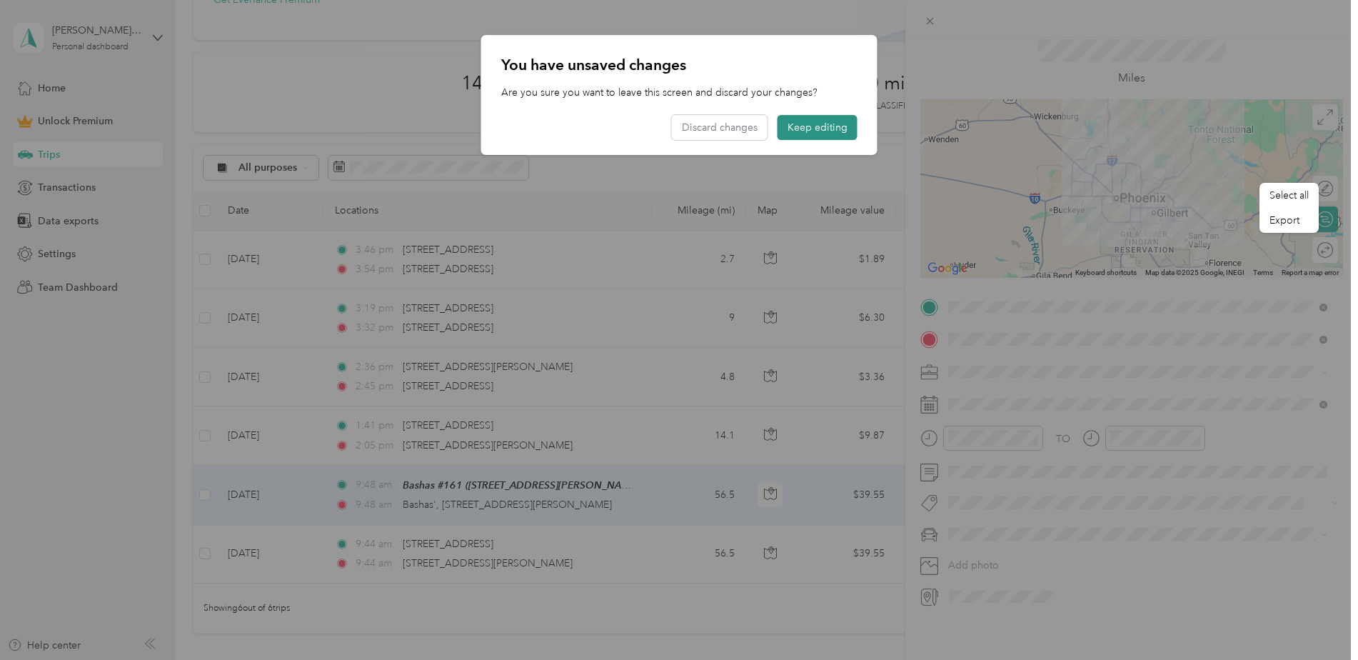
click at [814, 131] on button "Keep editing" at bounding box center [817, 127] width 80 height 25
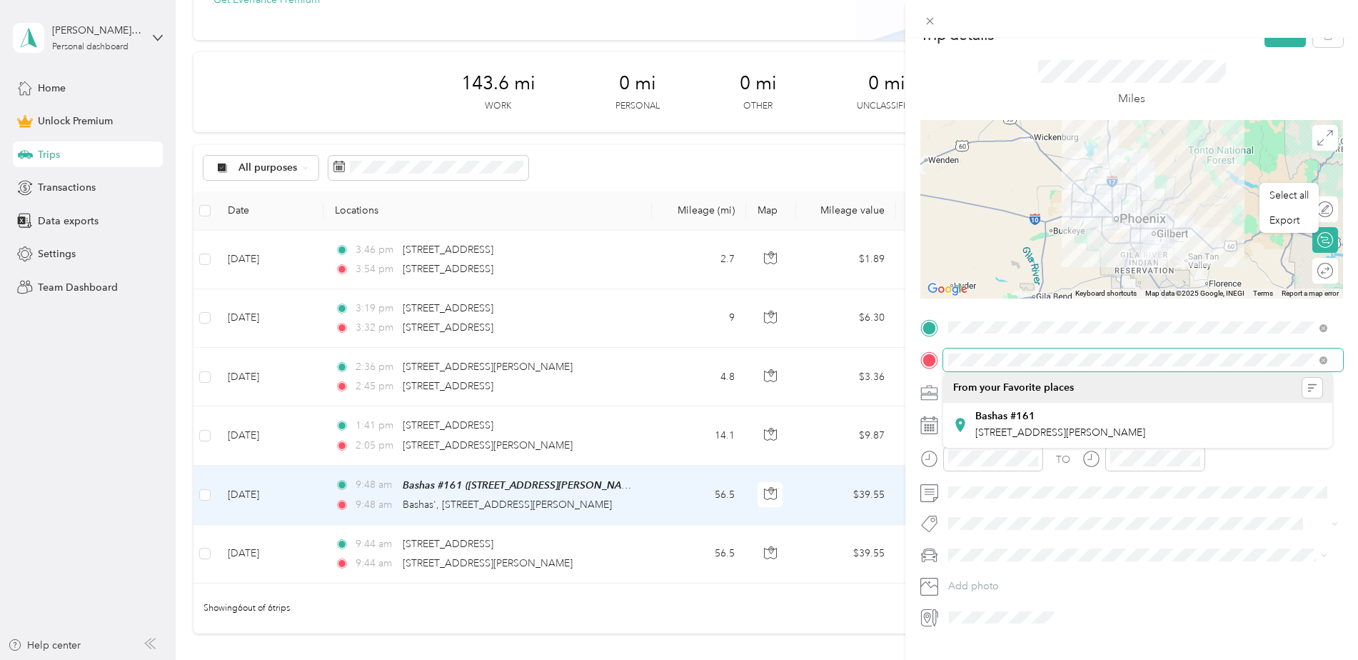
scroll to position [0, 0]
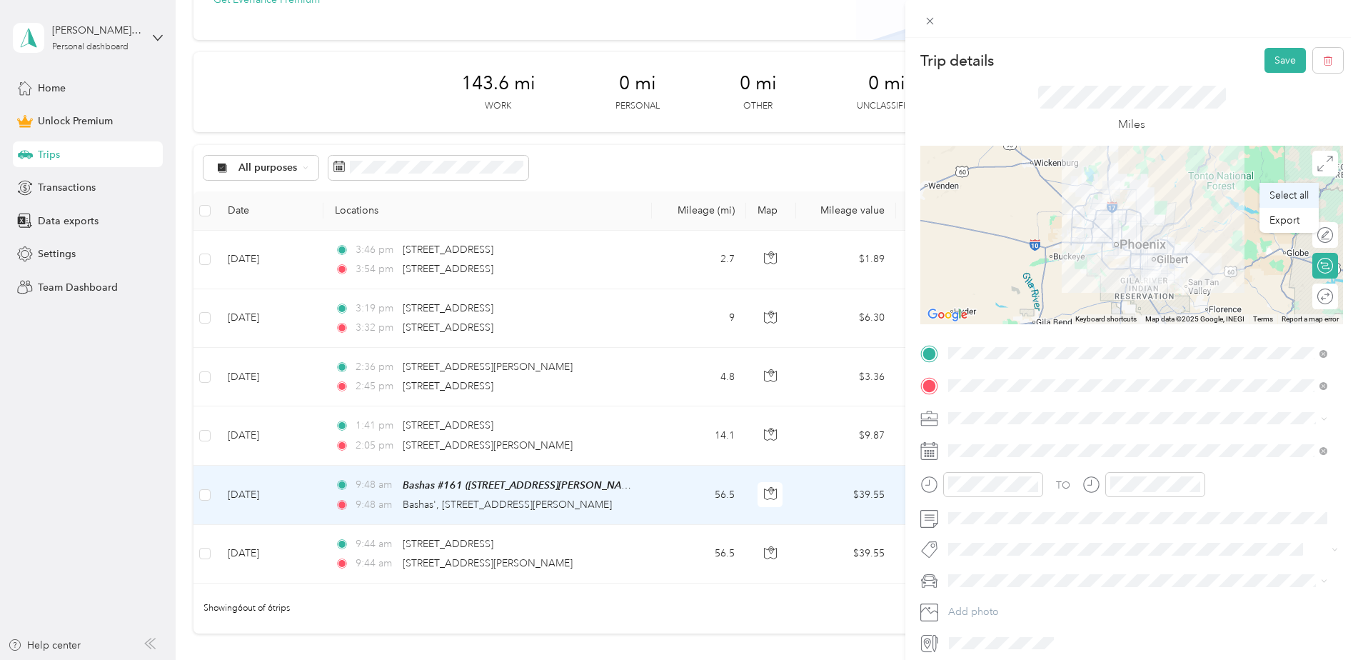
click at [1288, 201] on div "Select all" at bounding box center [1288, 195] width 39 height 15
click at [715, 616] on div "Trip details Save This trip cannot be edited because it is either under review,…" at bounding box center [679, 330] width 1358 height 660
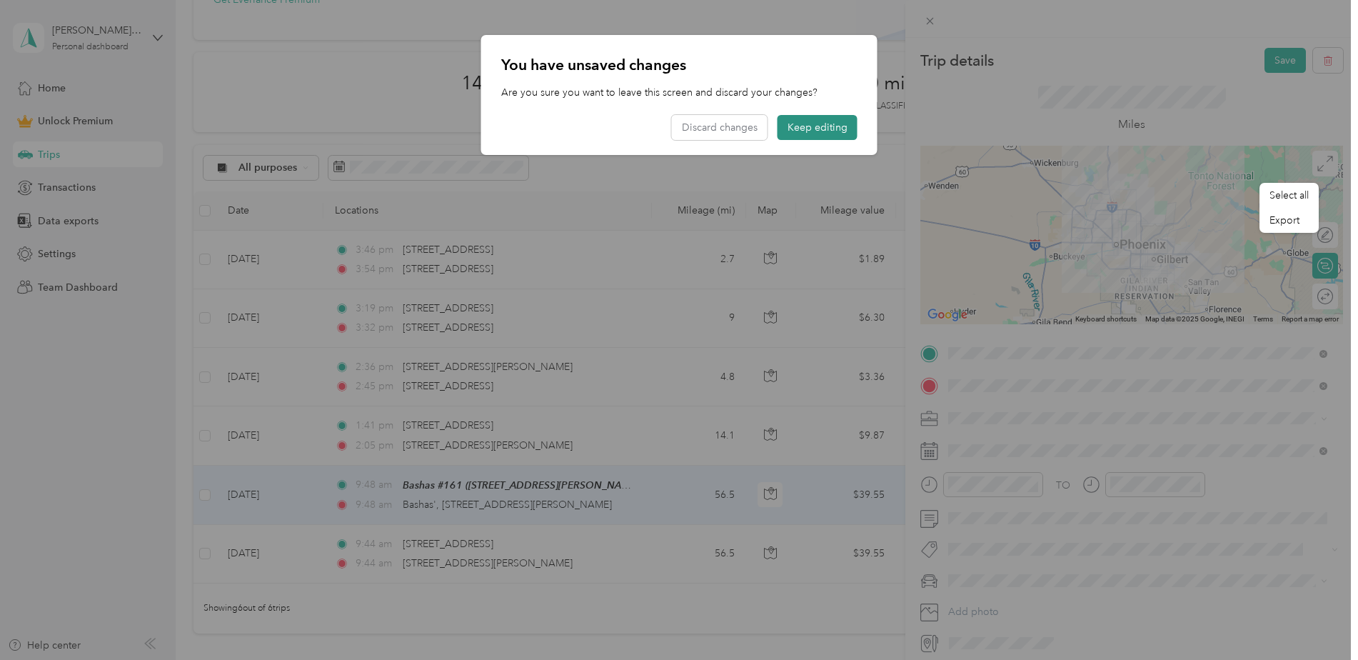
click at [808, 126] on button "Keep editing" at bounding box center [817, 127] width 80 height 25
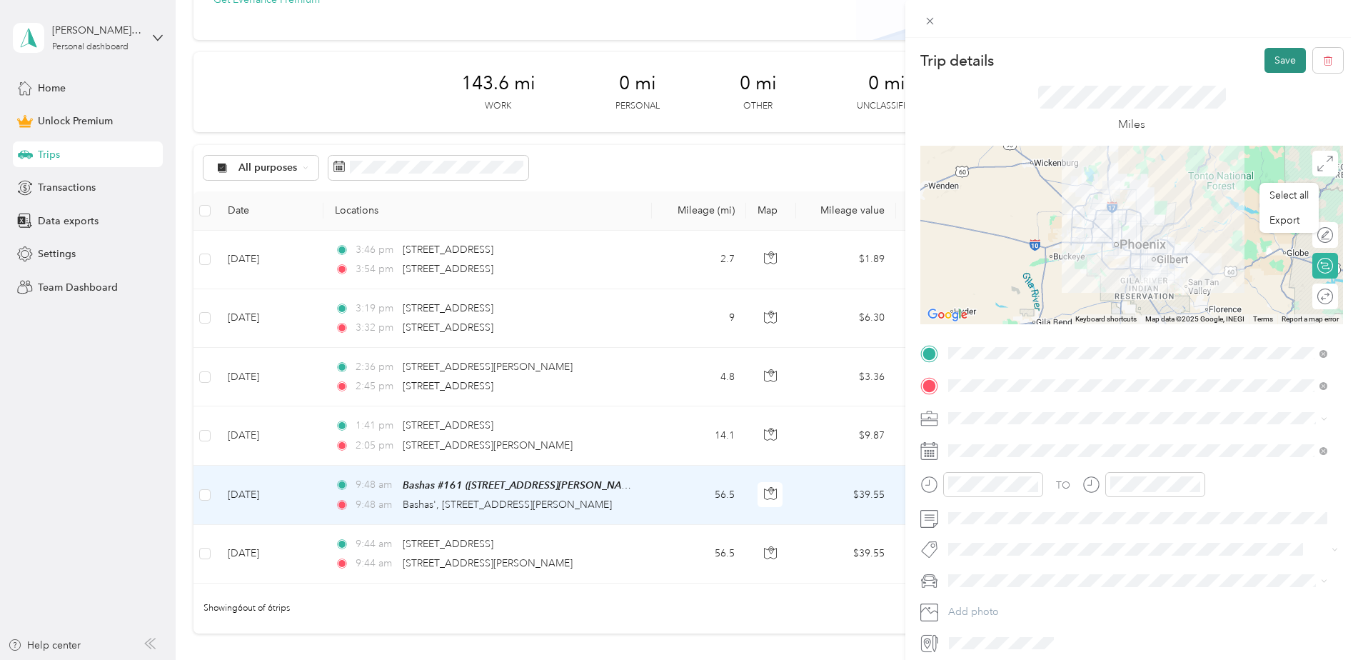
click at [1275, 59] on button "Save" at bounding box center [1284, 60] width 41 height 25
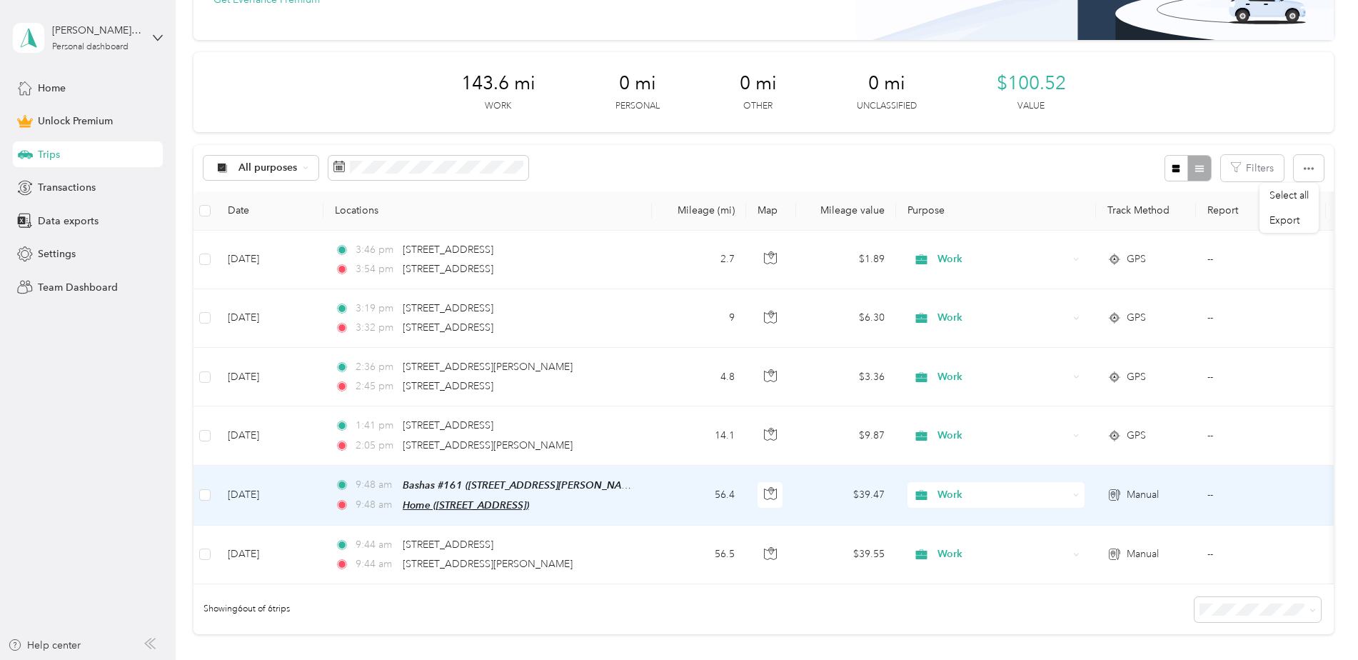
click at [503, 505] on span "Home ([STREET_ADDRESS])" at bounding box center [466, 504] width 126 height 11
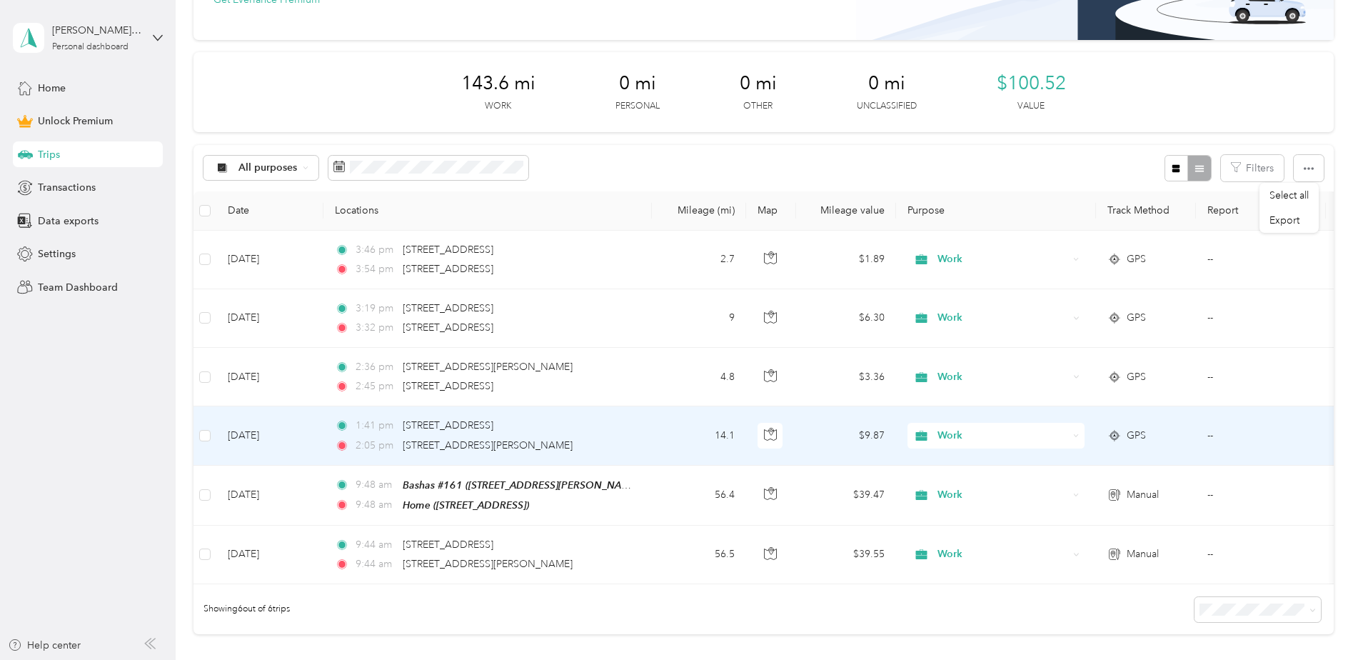
click at [677, 426] on td "14.1" at bounding box center [699, 435] width 94 height 59
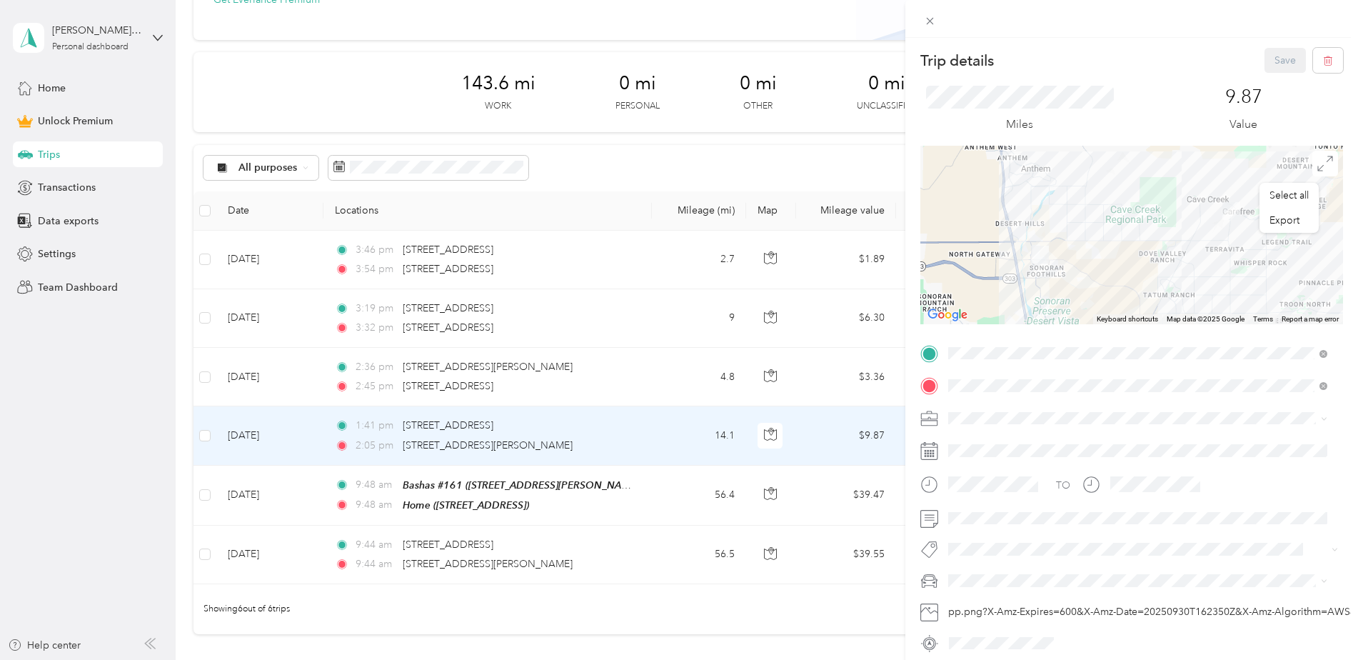
click at [648, 493] on div "Trip details Save This trip cannot be edited because it is either under review,…" at bounding box center [679, 330] width 1358 height 660
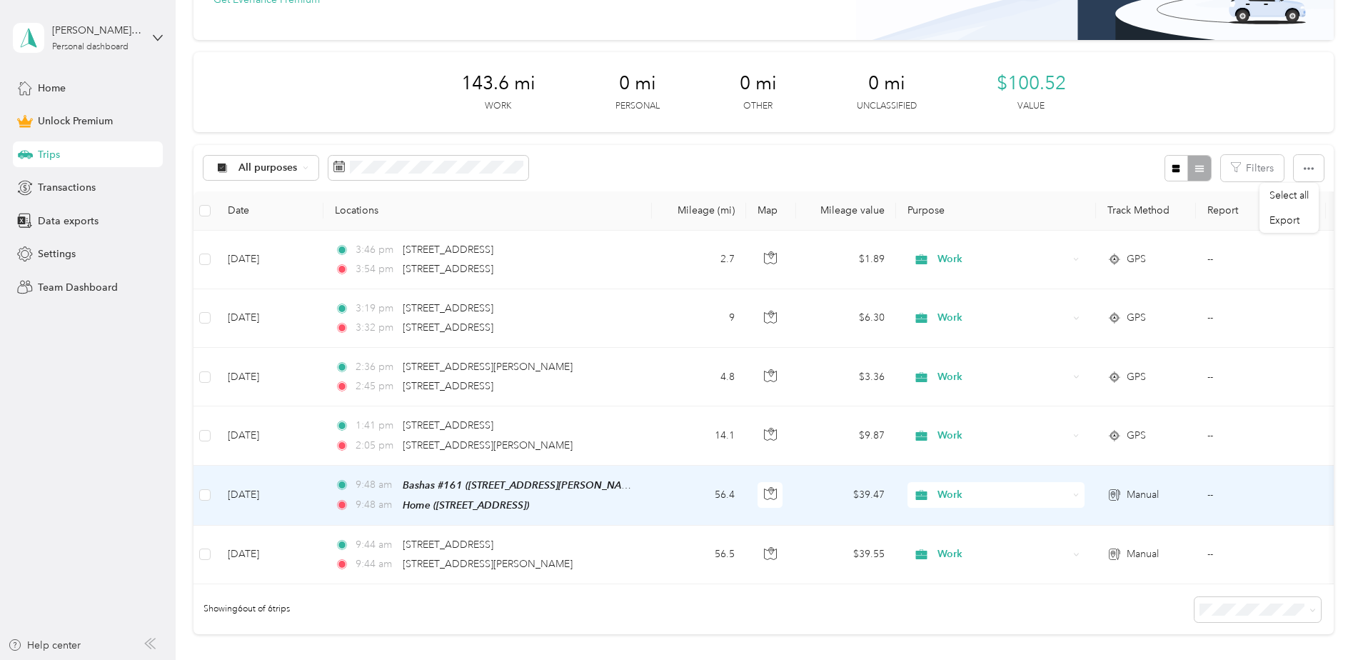
click at [1124, 489] on div "Manual" at bounding box center [1145, 495] width 77 height 16
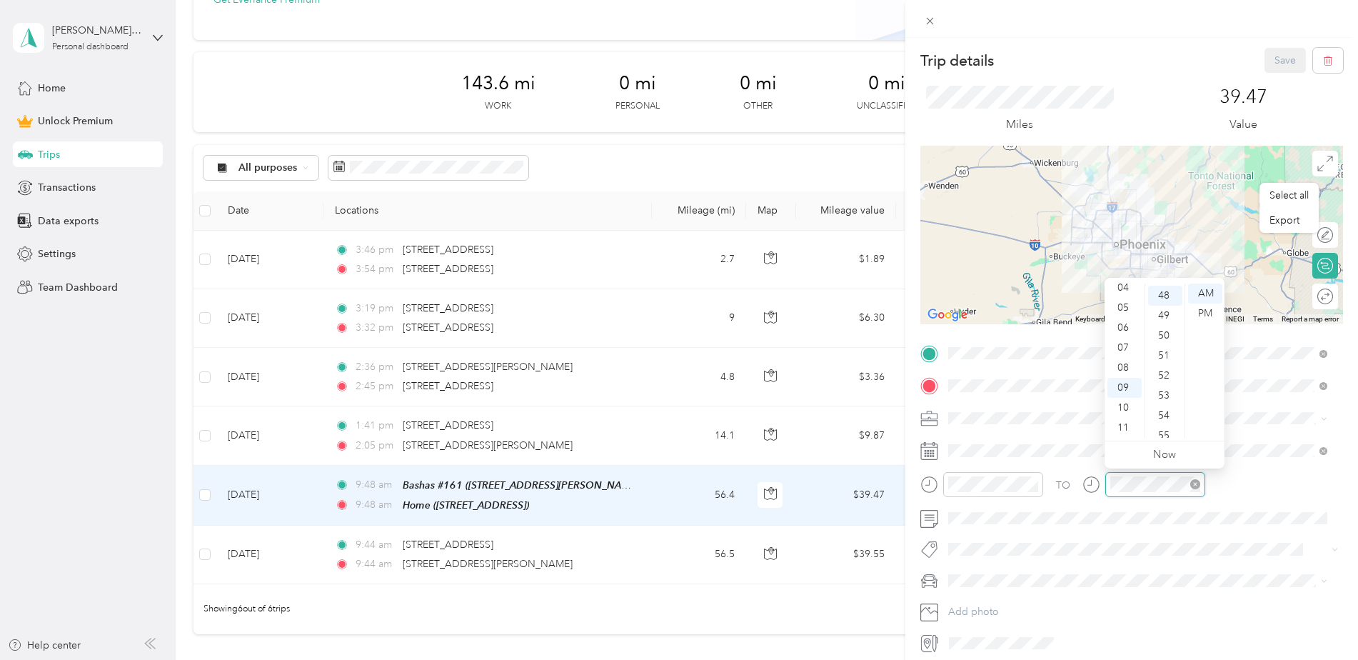
scroll to position [959, 0]
click at [1199, 313] on div "PM" at bounding box center [1205, 313] width 34 height 20
click at [1126, 314] on div "03" at bounding box center [1124, 316] width 34 height 20
click at [1160, 428] on div "59" at bounding box center [1165, 428] width 34 height 20
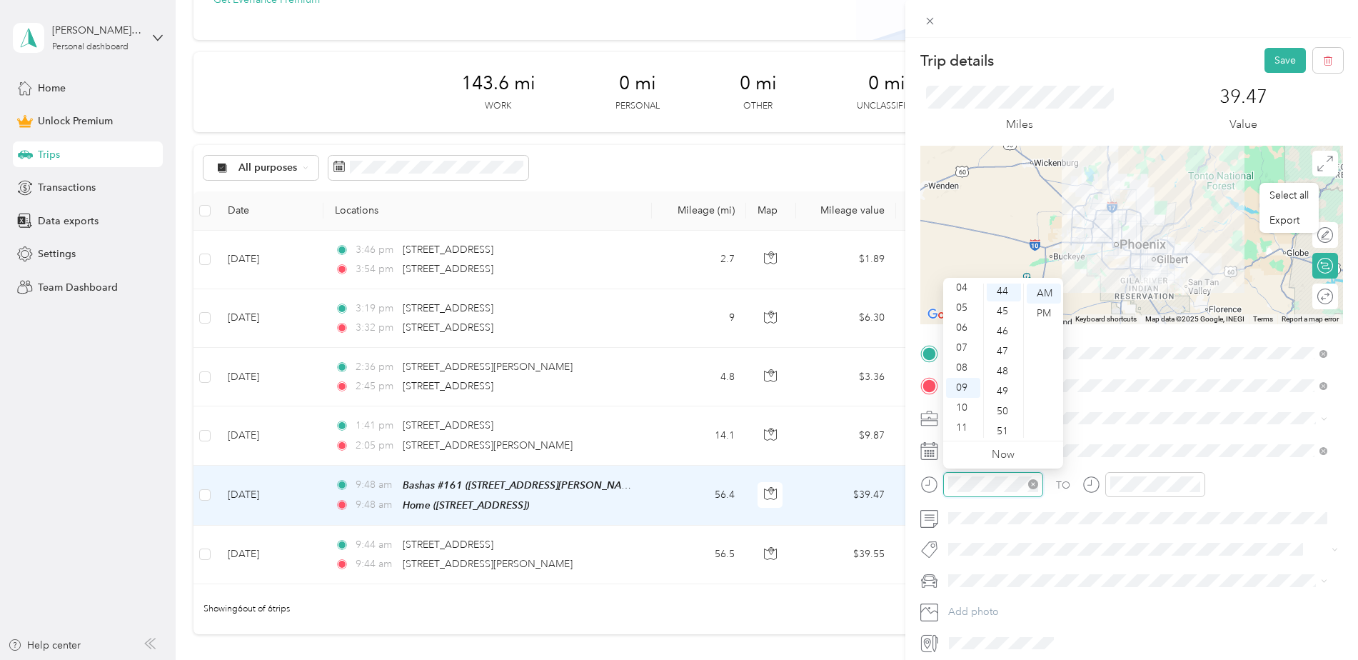
scroll to position [879, 0]
click at [1275, 52] on button "Save" at bounding box center [1284, 60] width 41 height 25
